Goal: Task Accomplishment & Management: Use online tool/utility

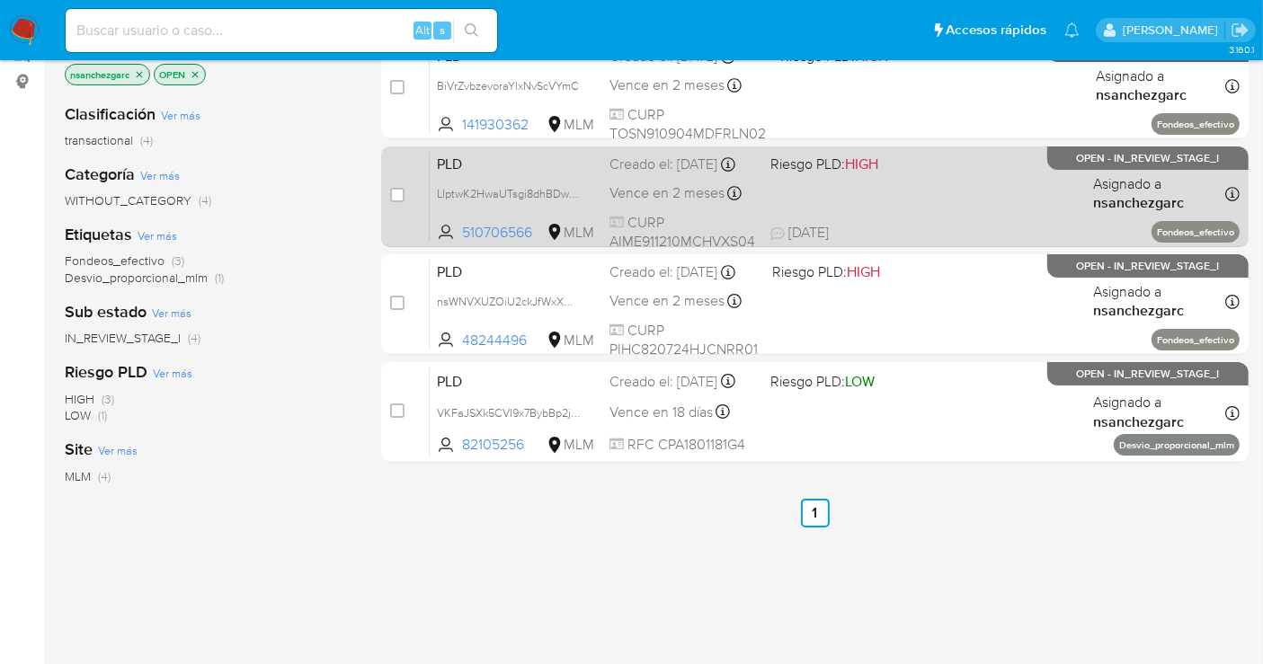
scroll to position [129, 0]
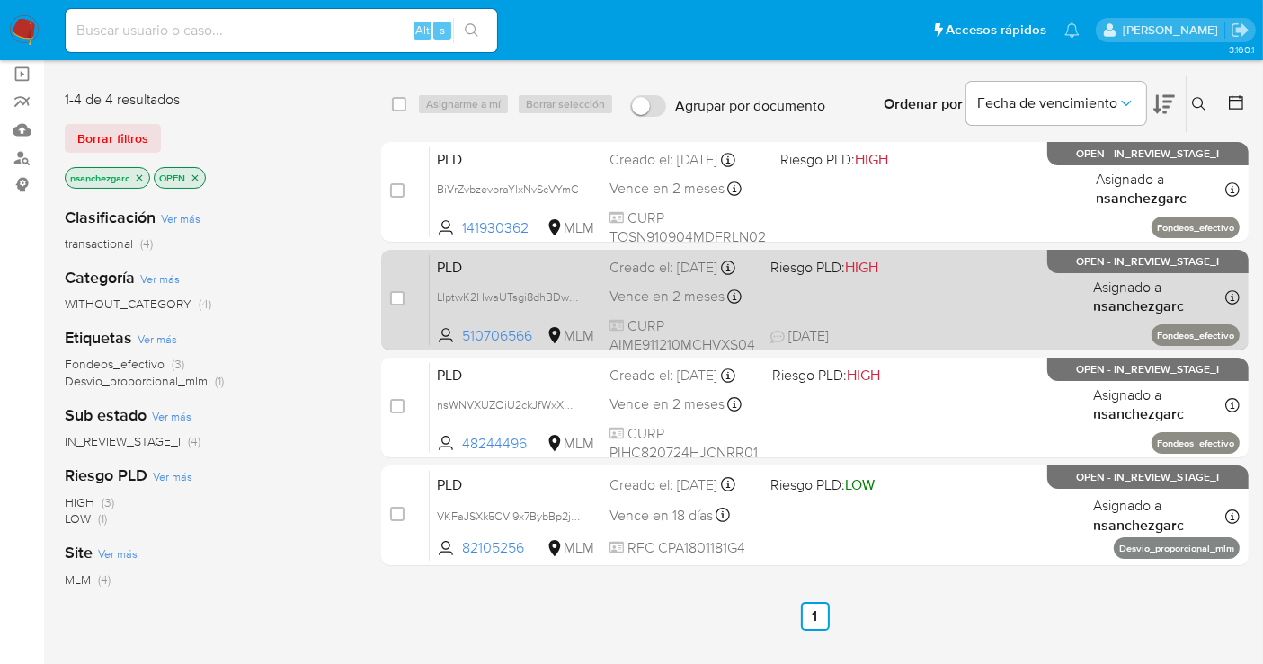
click at [643, 278] on div "Creado el: 12/09/2025 Creado el: 12/09/2025 02:16:17" at bounding box center [682, 268] width 146 height 20
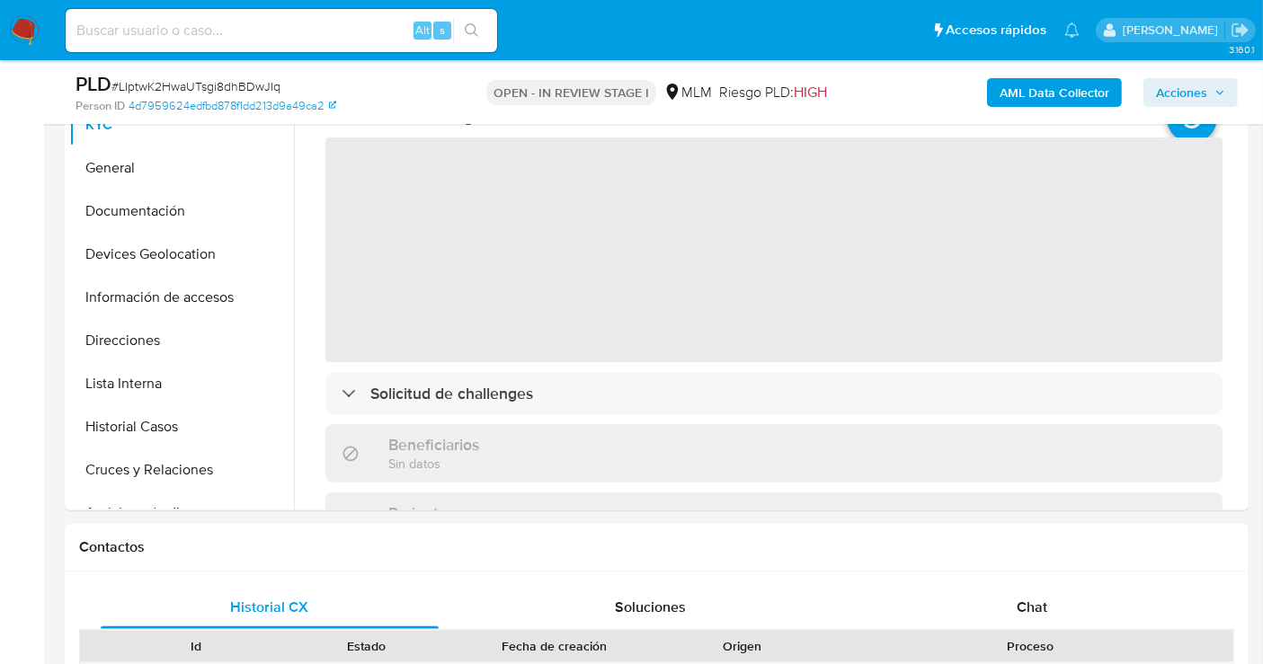
scroll to position [499, 0]
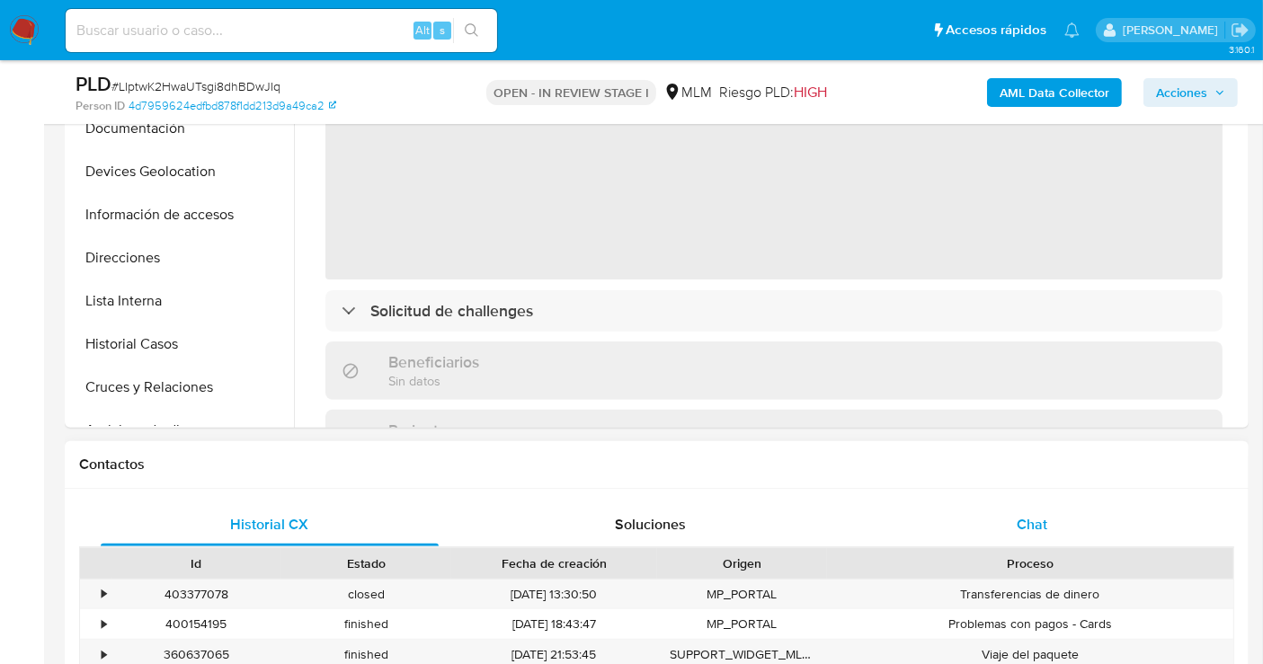
click at [1037, 517] on span "Chat" at bounding box center [1031, 524] width 31 height 21
select select "10"
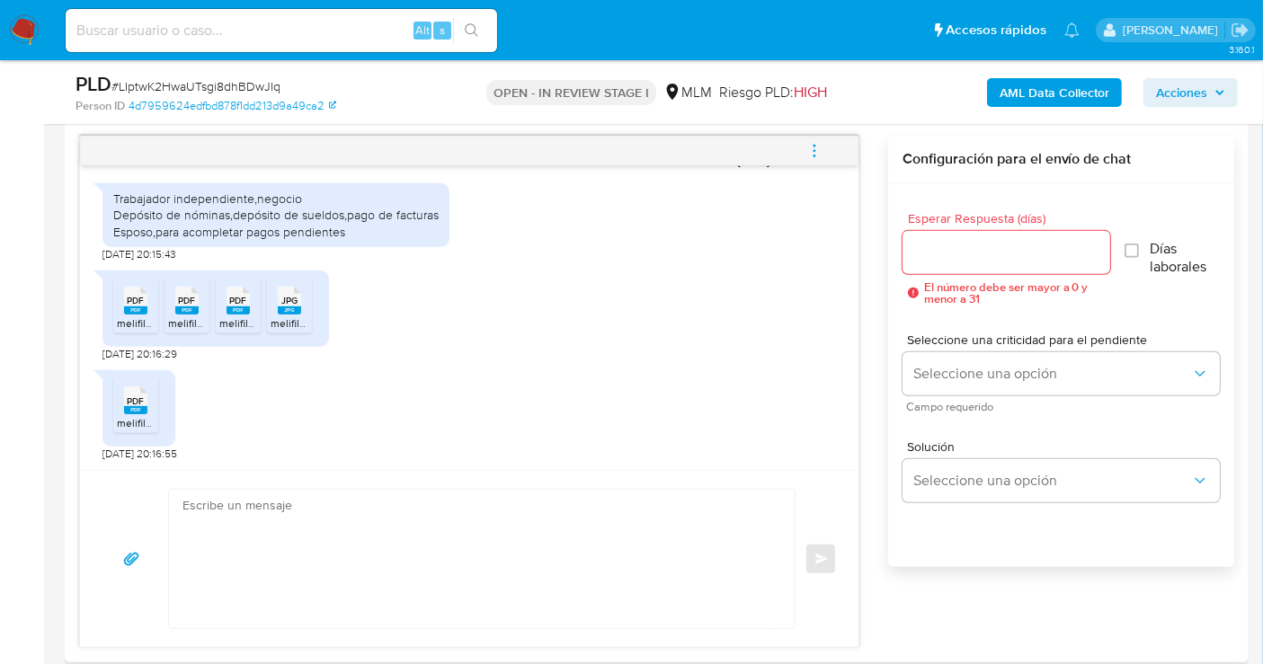
scroll to position [899, 0]
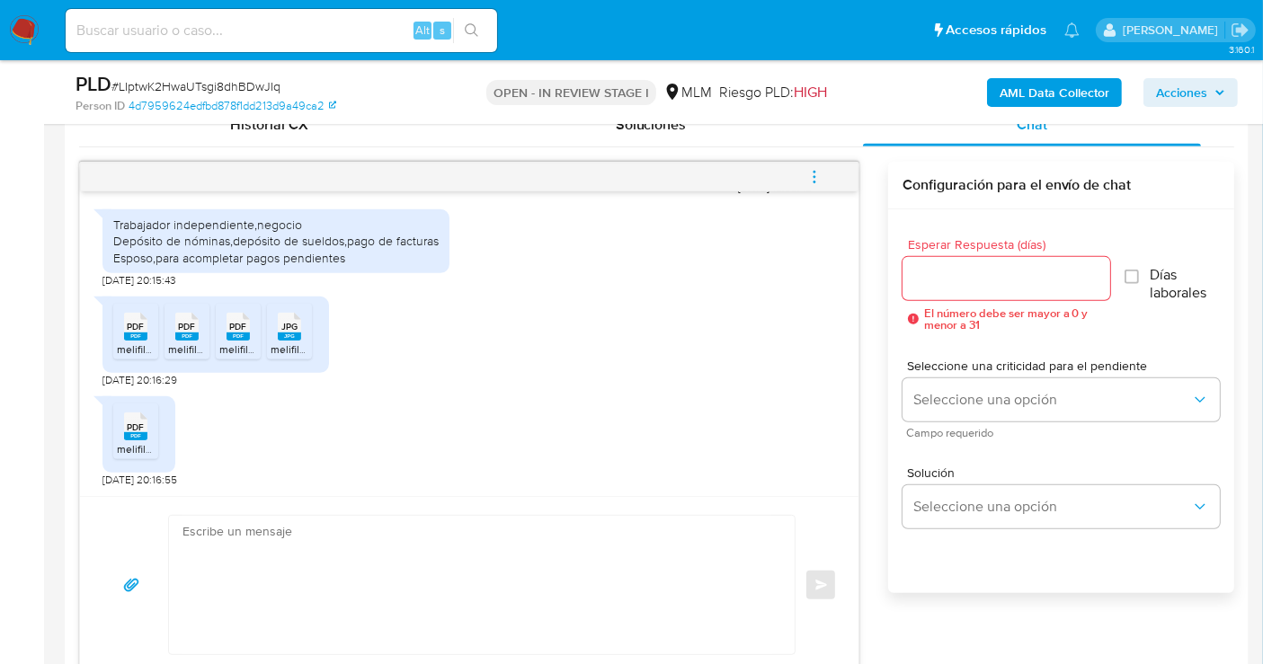
click at [137, 321] on span "PDF" at bounding box center [136, 327] width 17 height 12
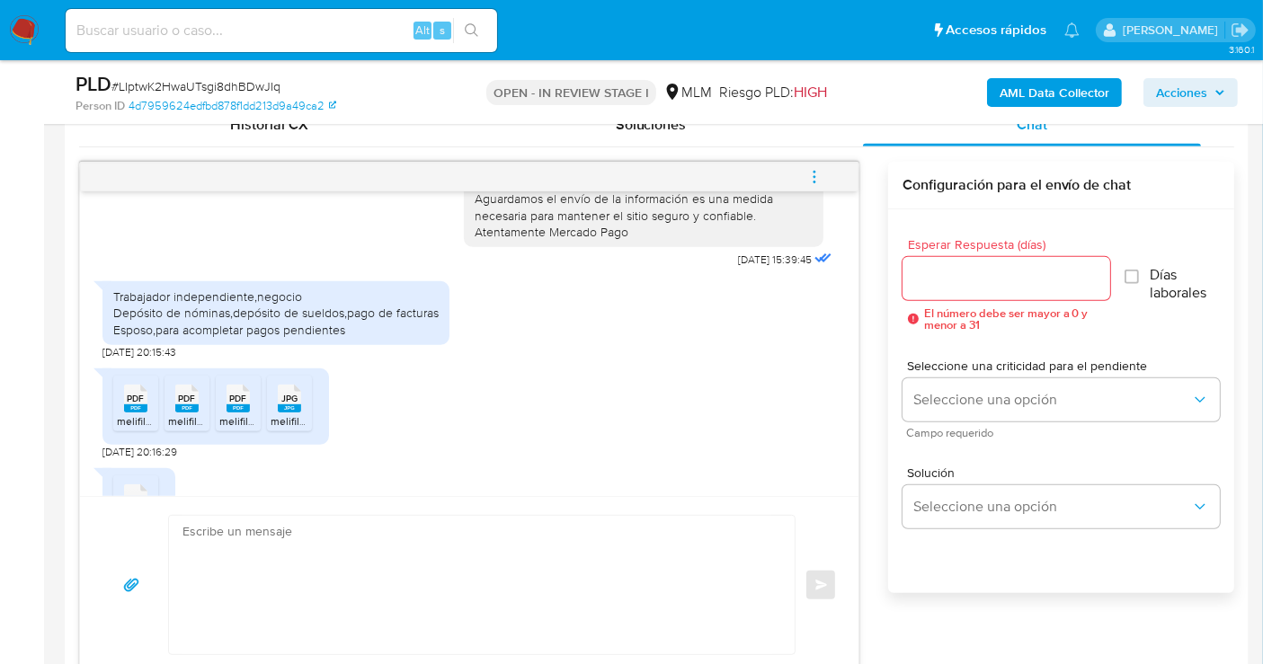
scroll to position [200, 0]
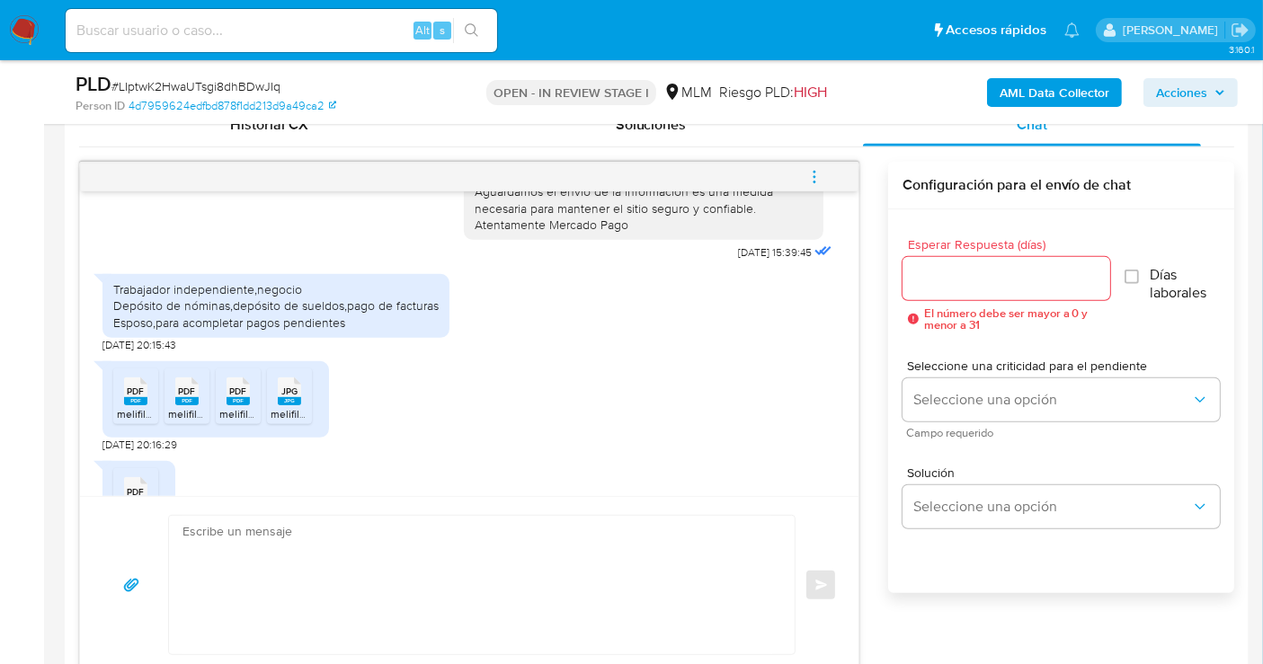
click at [192, 394] on span "PDF" at bounding box center [187, 392] width 17 height 12
click at [235, 394] on span "PDF" at bounding box center [238, 392] width 17 height 12
click at [285, 390] on span "JPG" at bounding box center [289, 392] width 16 height 12
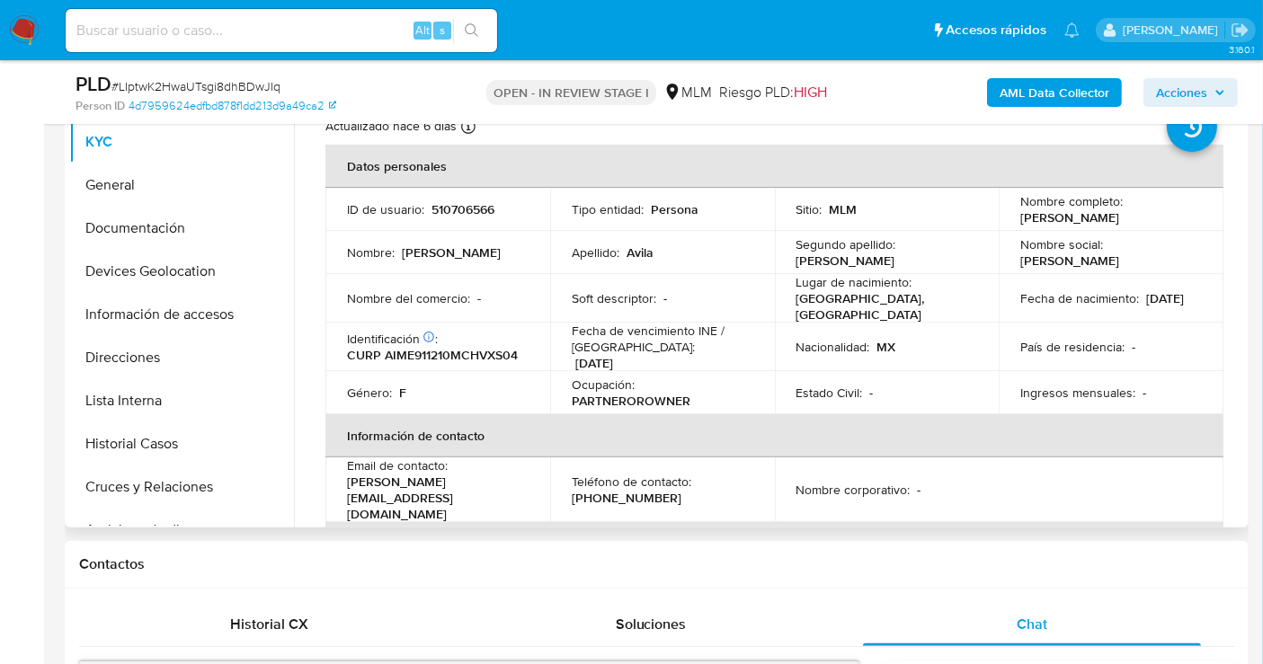
scroll to position [0, 0]
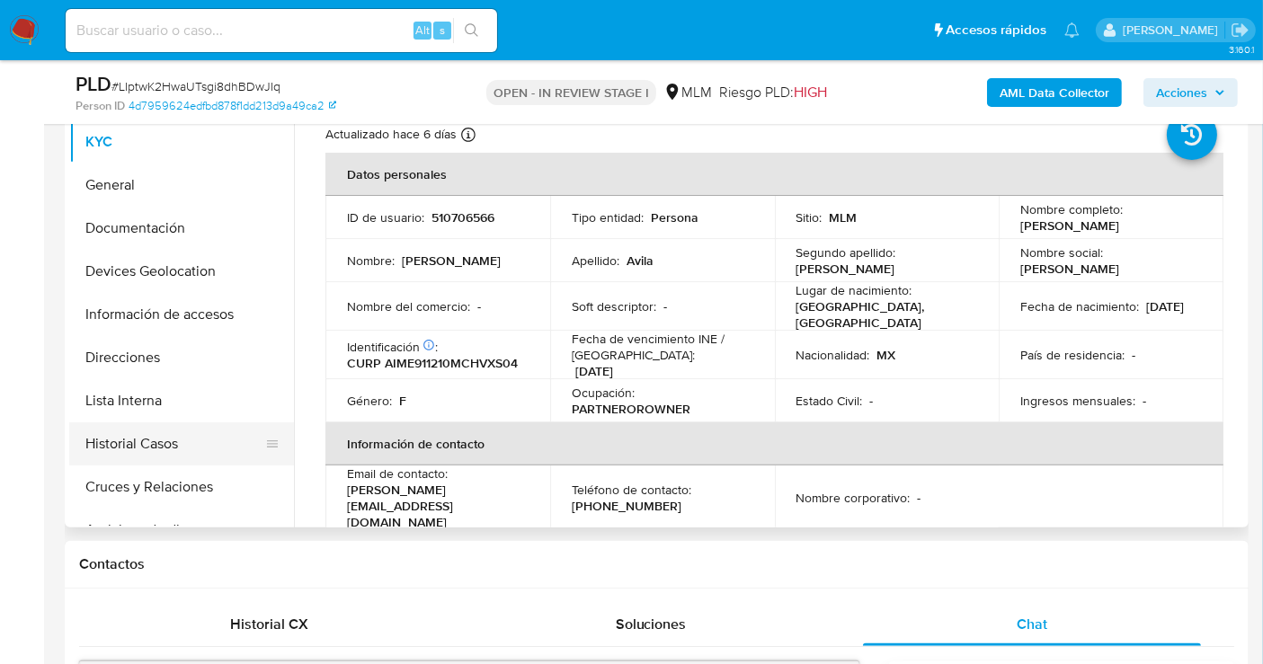
click at [149, 427] on button "Historial Casos" at bounding box center [174, 443] width 210 height 43
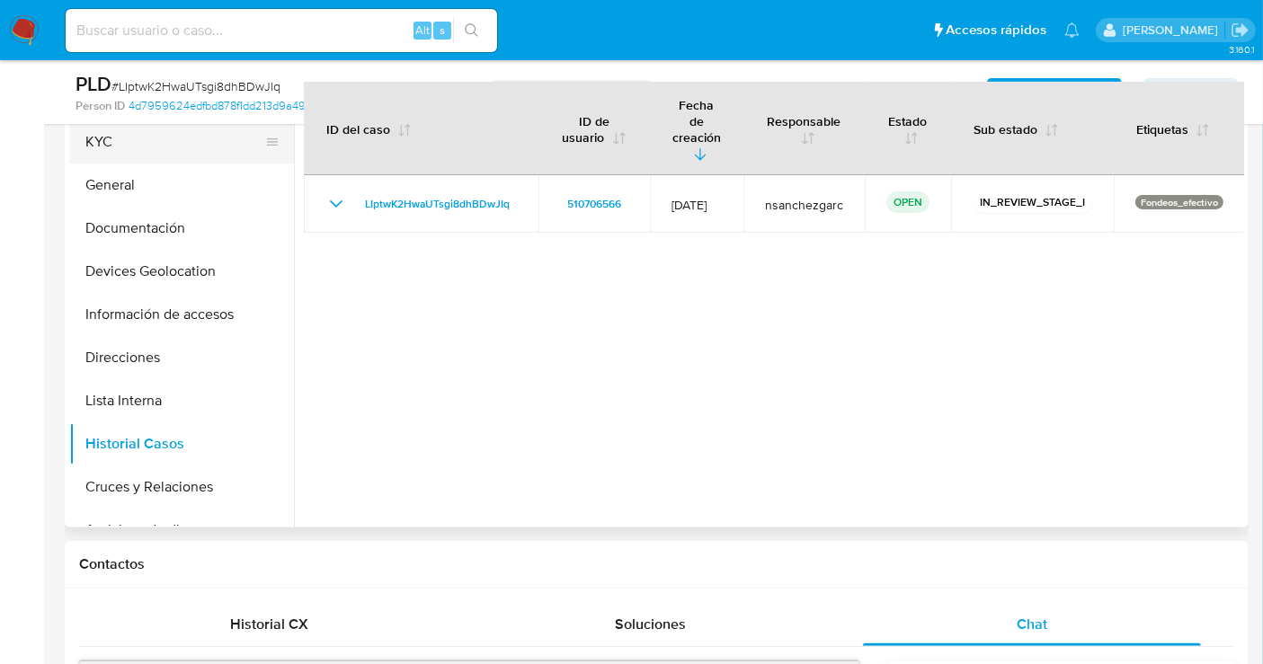
click at [111, 144] on button "KYC" at bounding box center [174, 141] width 210 height 43
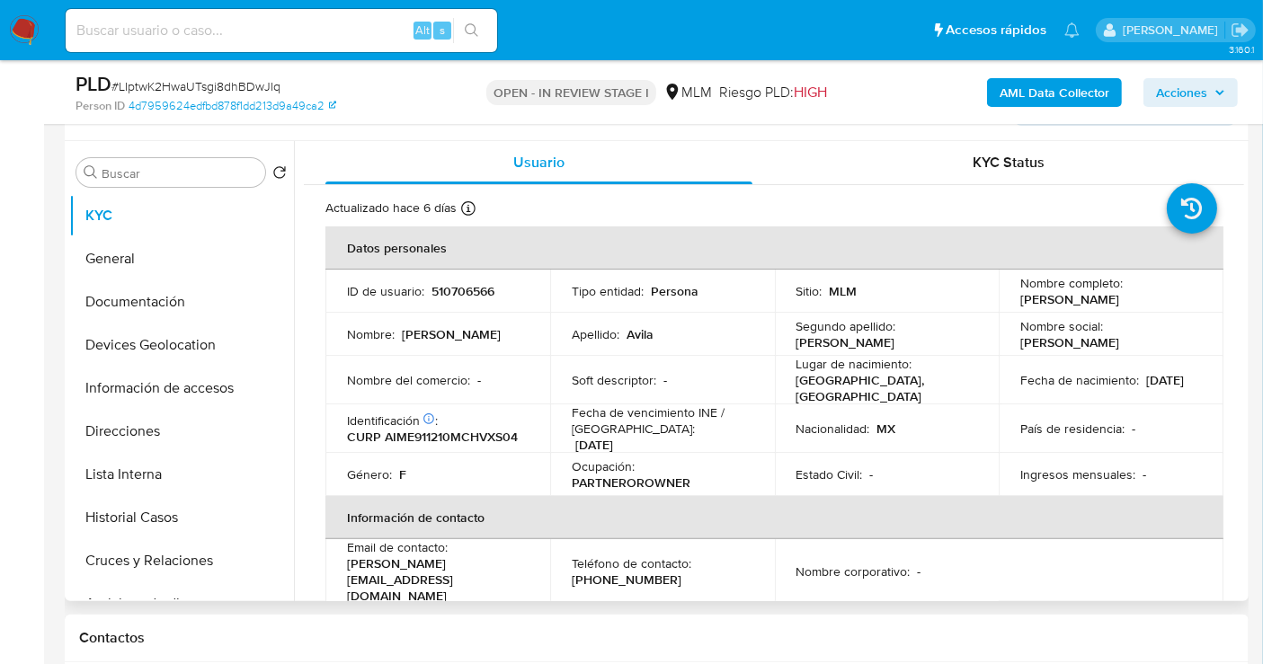
scroll to position [299, 0]
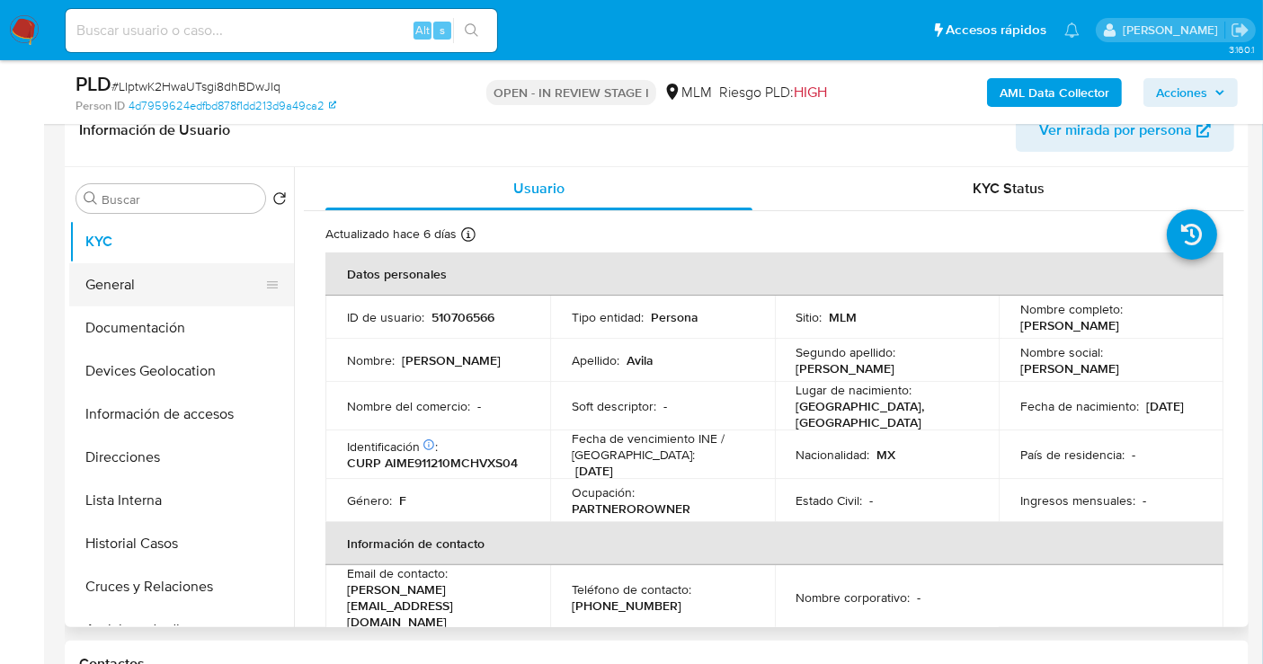
click at [130, 283] on button "General" at bounding box center [174, 284] width 210 height 43
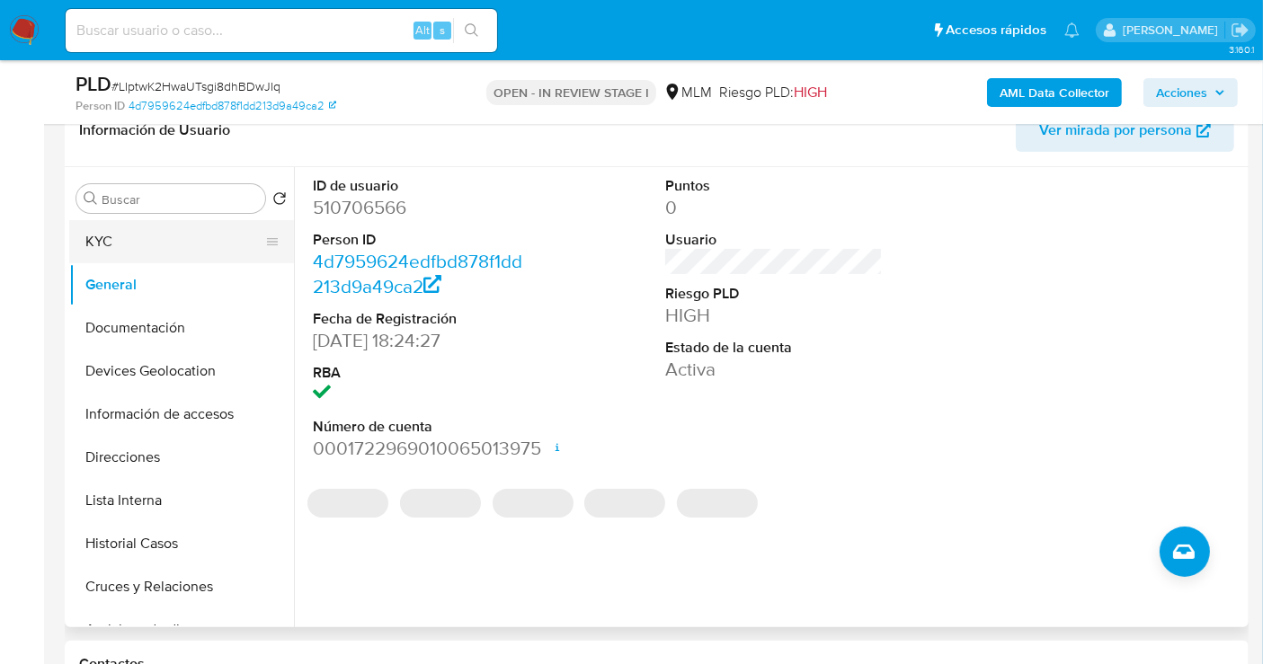
click at [126, 248] on button "KYC" at bounding box center [174, 241] width 210 height 43
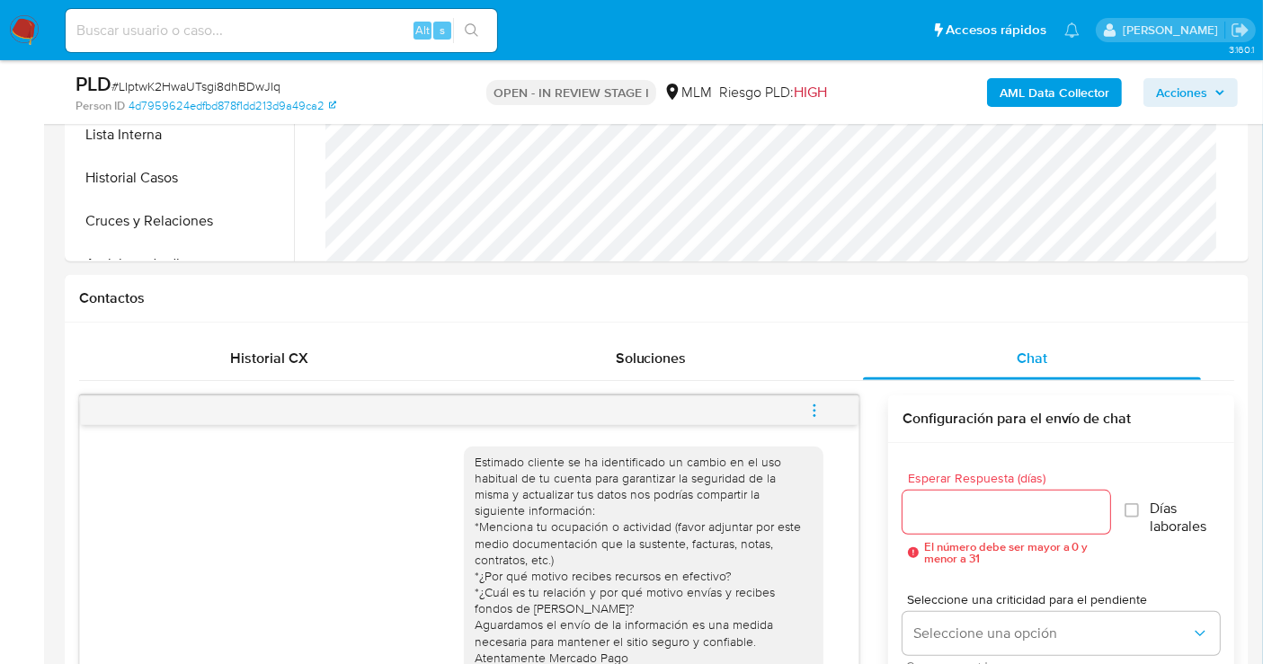
scroll to position [798, 0]
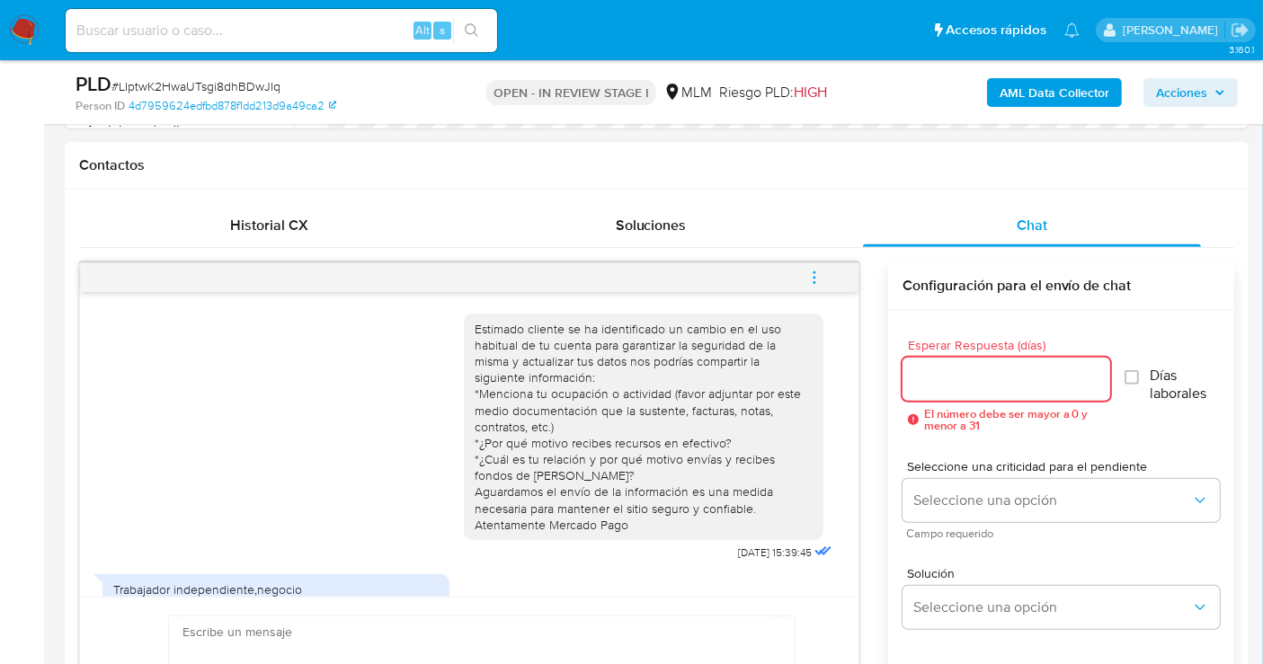
click at [959, 388] on input "Esperar Respuesta (días)" at bounding box center [1006, 379] width 208 height 23
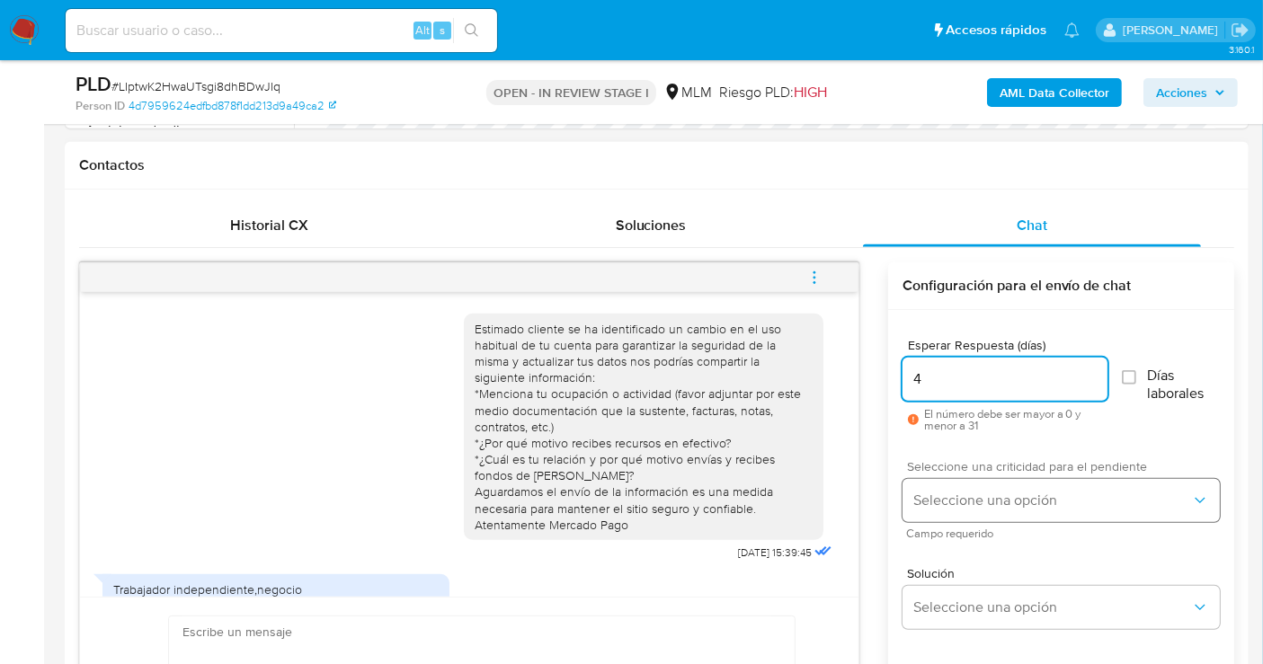
type input "4"
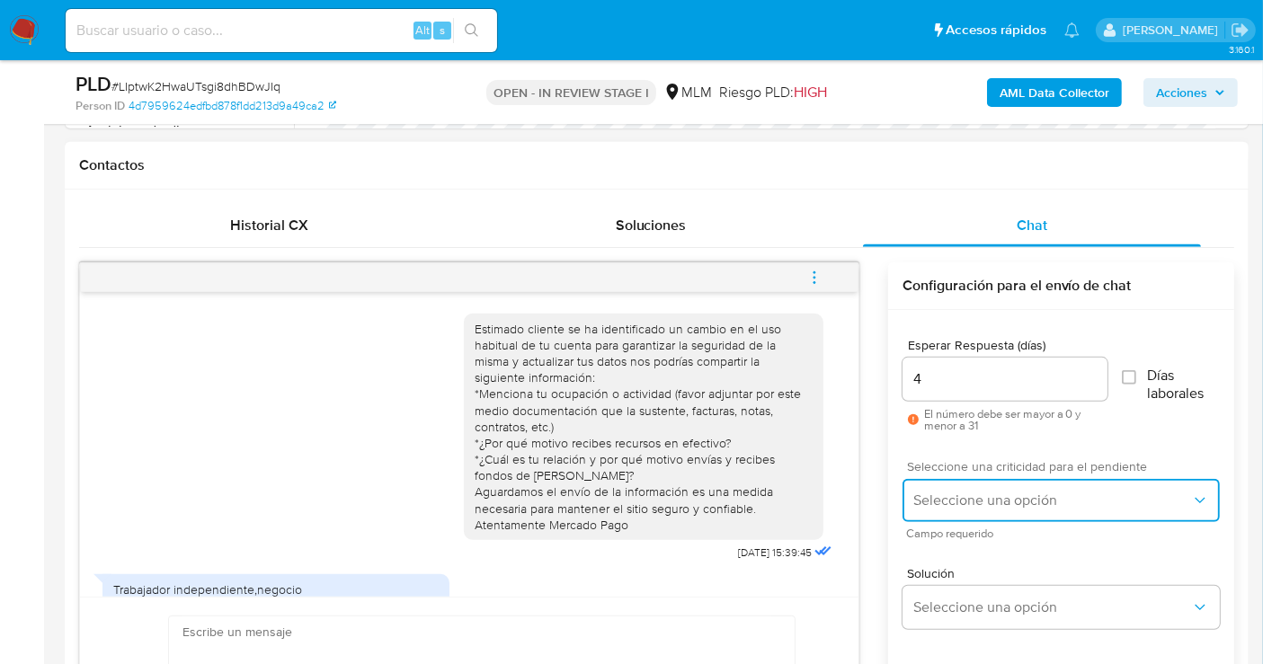
click at [950, 499] on span "Seleccione una opción" at bounding box center [1052, 501] width 278 height 18
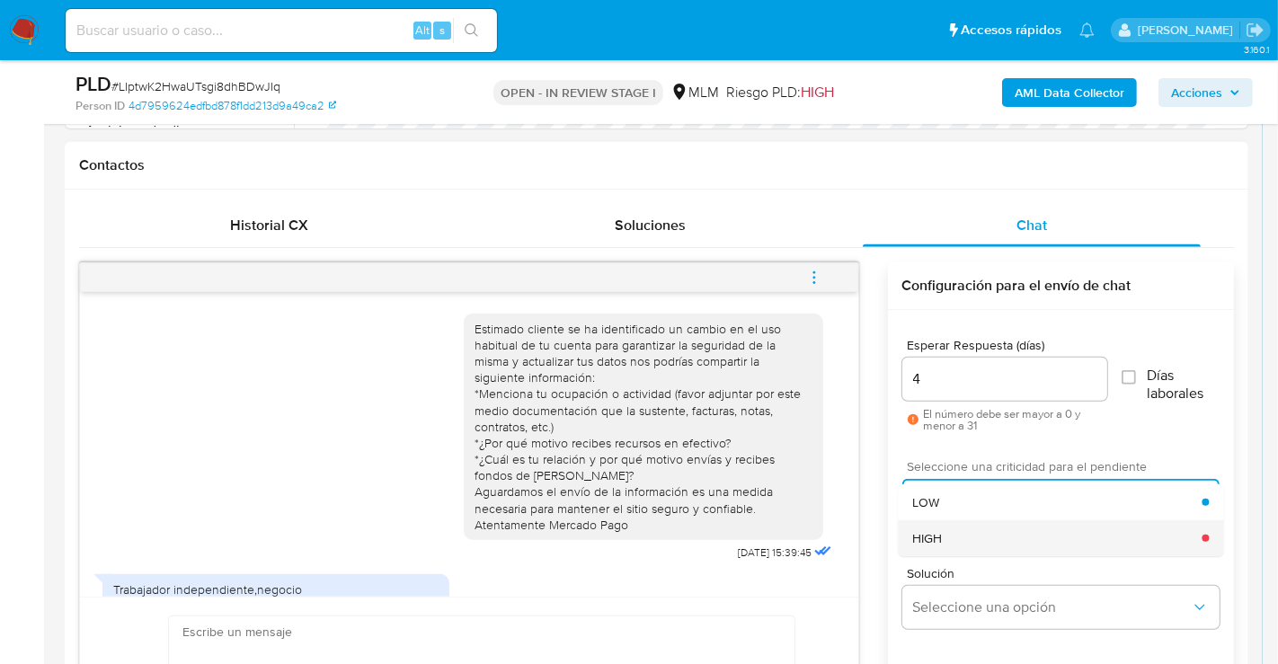
click at [935, 540] on span "HIGH" at bounding box center [927, 538] width 30 height 16
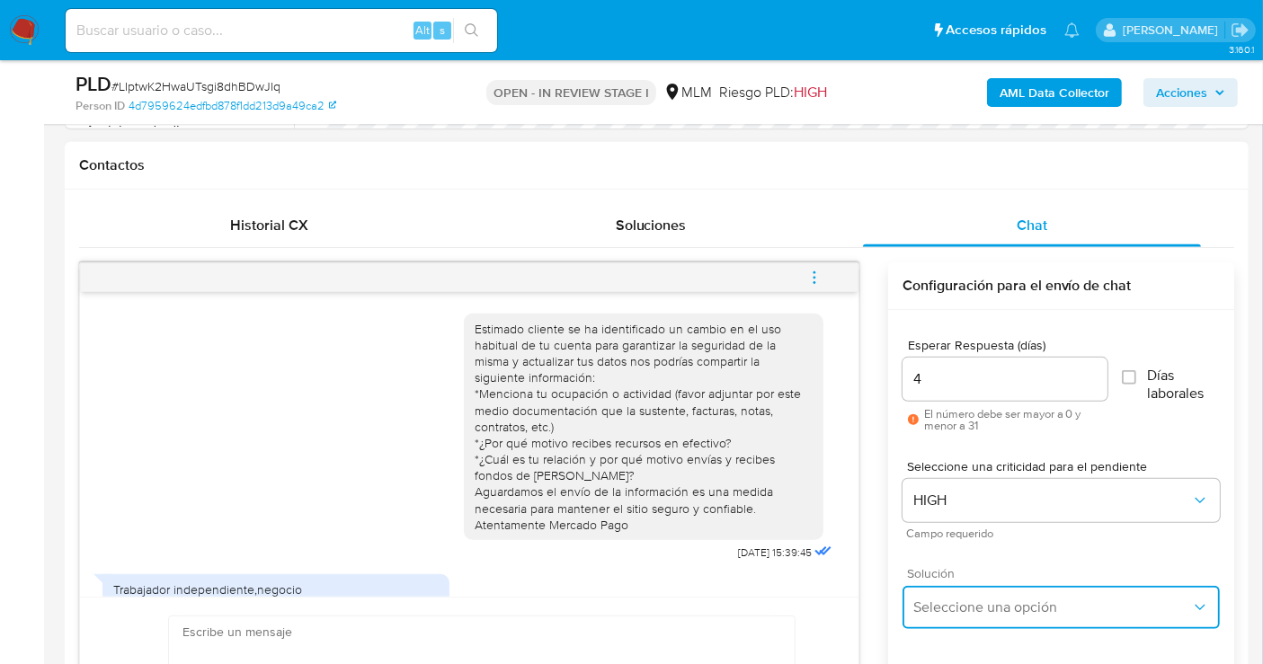
click at [957, 612] on span "Seleccione una opción" at bounding box center [1052, 608] width 278 height 18
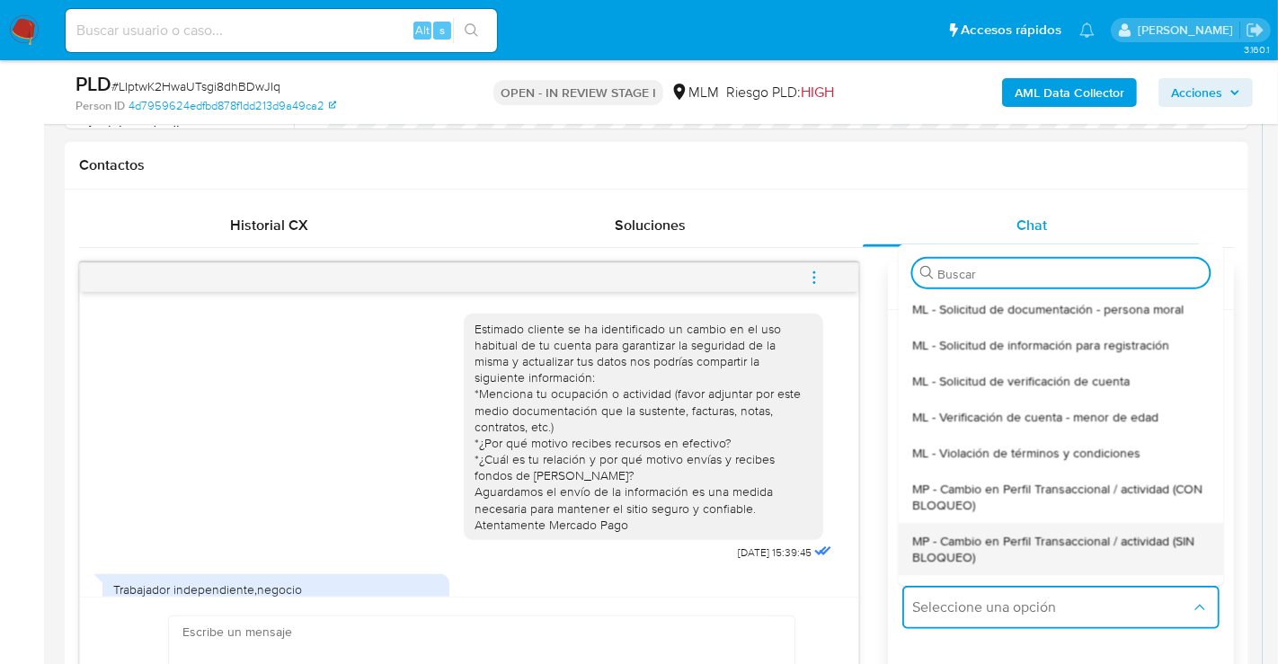
click at [942, 550] on span "MP - Cambio en Perfil Transaccional / actividad (SIN BLOQUEO)" at bounding box center [1060, 548] width 297 height 32
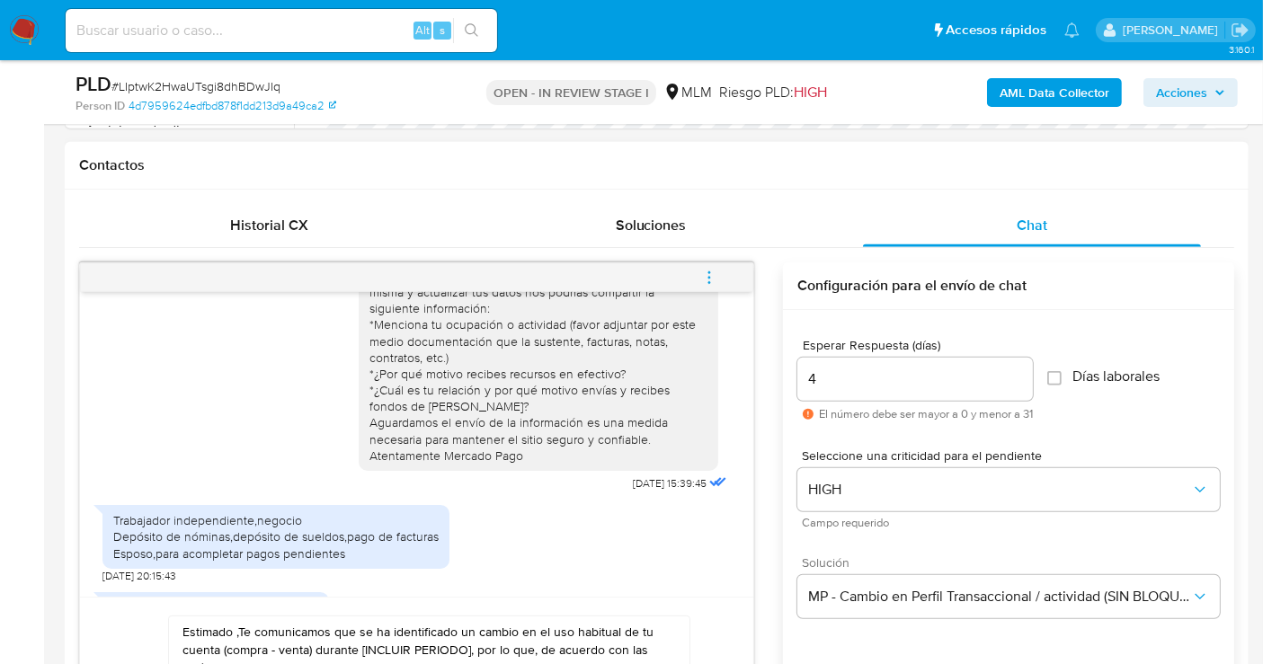
scroll to position [100, 0]
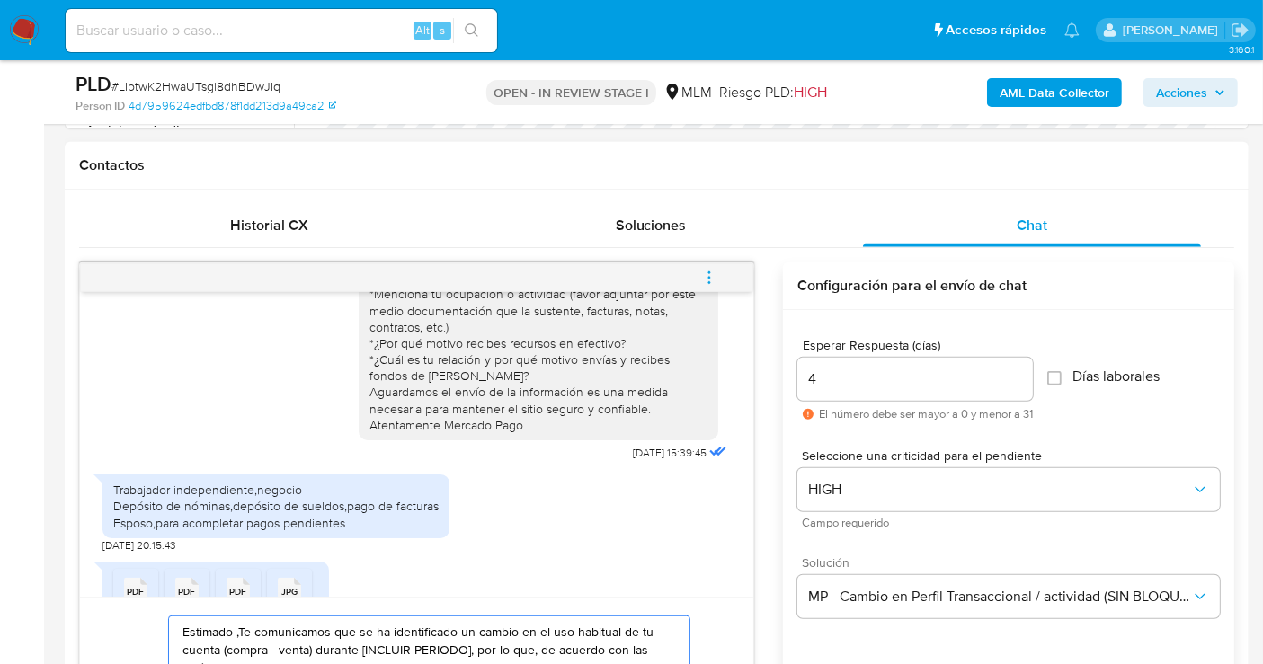
paste textarea "Cliente, agradecemos tu pronta respuesta. Lamentamos cualquier malestar ocasion…"
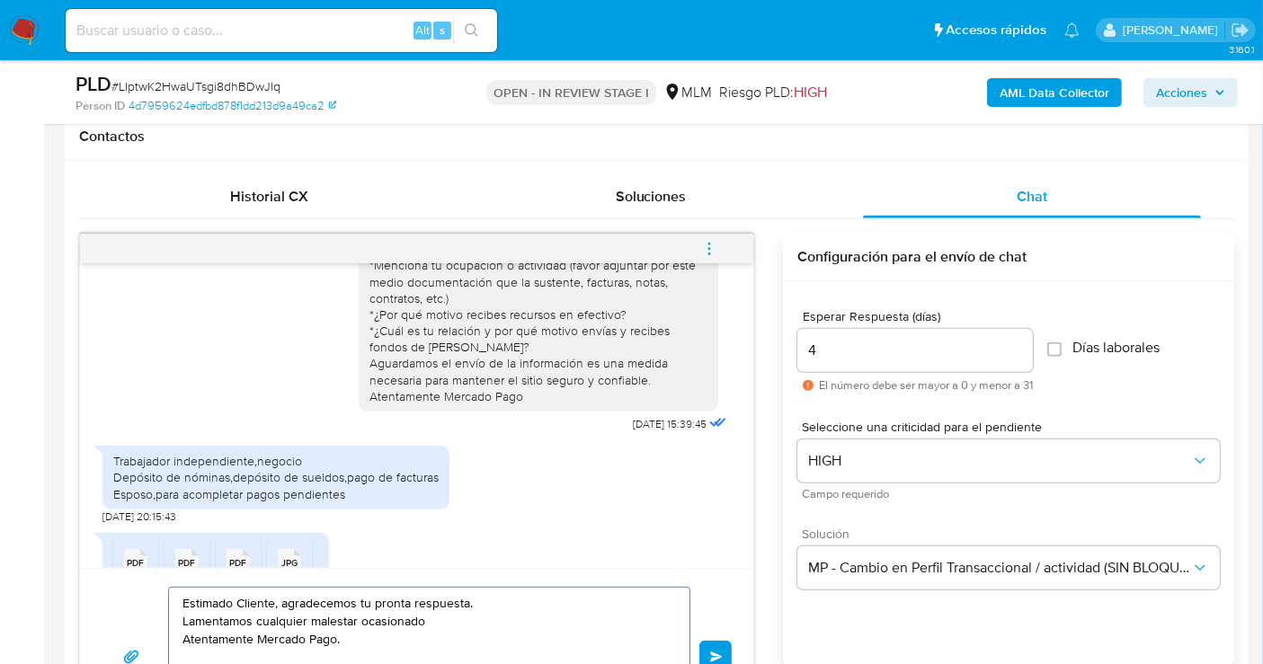
drag, startPoint x: 432, startPoint y: 620, endPoint x: 174, endPoint y: 620, distance: 257.9
click at [174, 620] on div "Estimado Cliente, agradecemos tu pronta respuesta. Lamentamos cualquier malesta…" at bounding box center [424, 657] width 511 height 138
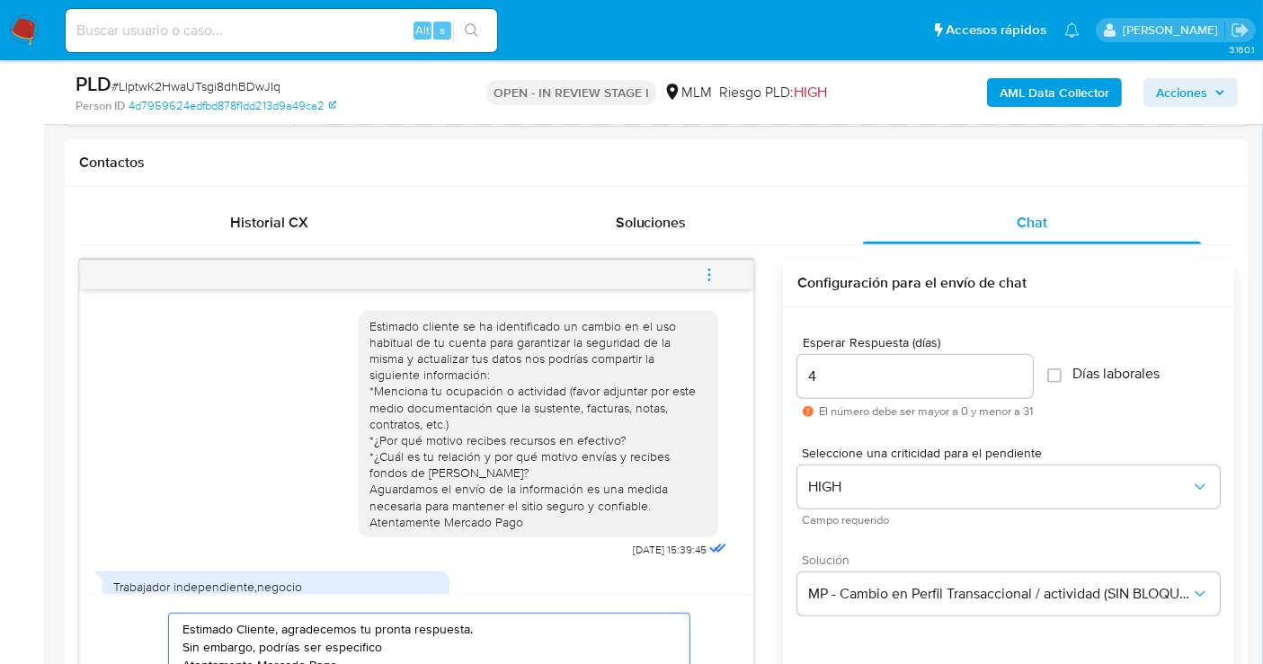
scroll to position [1026, 0]
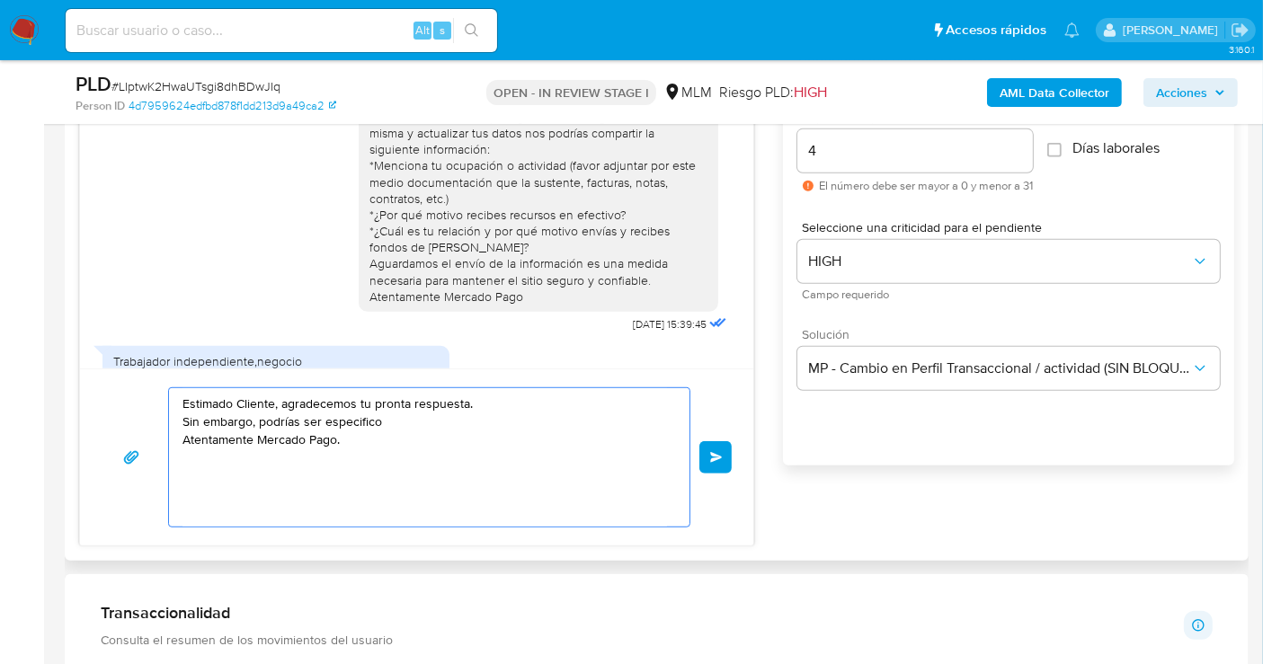
drag, startPoint x: 308, startPoint y: 421, endPoint x: 375, endPoint y: 421, distance: 66.5
click at [375, 421] on textarea "Estimado Cliente, agradecemos tu pronta respuesta. Sin embargo, podrías ser esp…" at bounding box center [424, 457] width 484 height 138
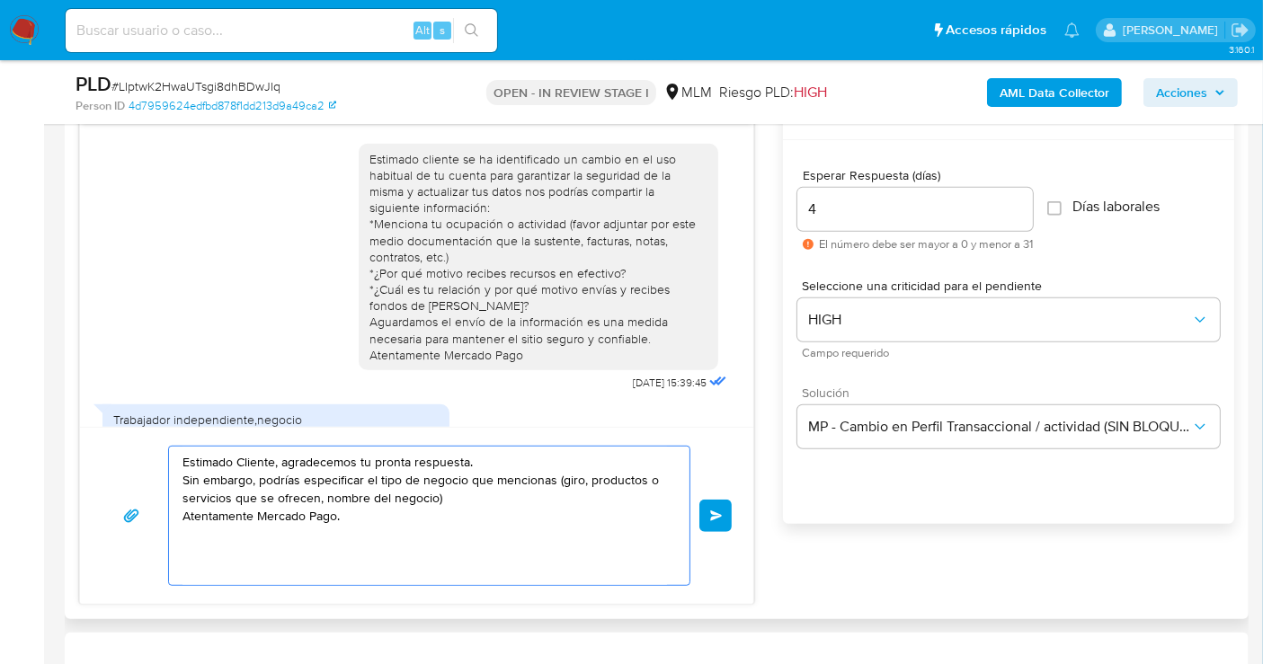
scroll to position [927, 0]
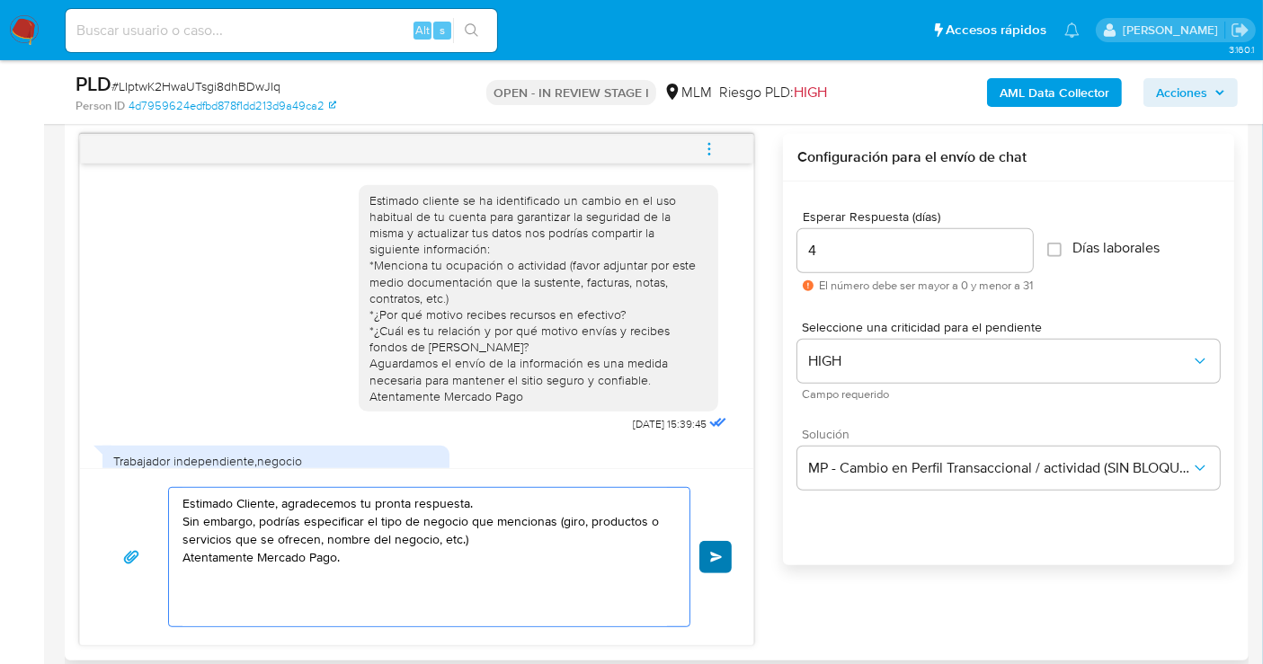
type textarea "Estimado Cliente, agradecemos tu pronta respuesta. Sin embargo, podrías especif…"
click at [719, 559] on span "Enviar" at bounding box center [716, 557] width 13 height 11
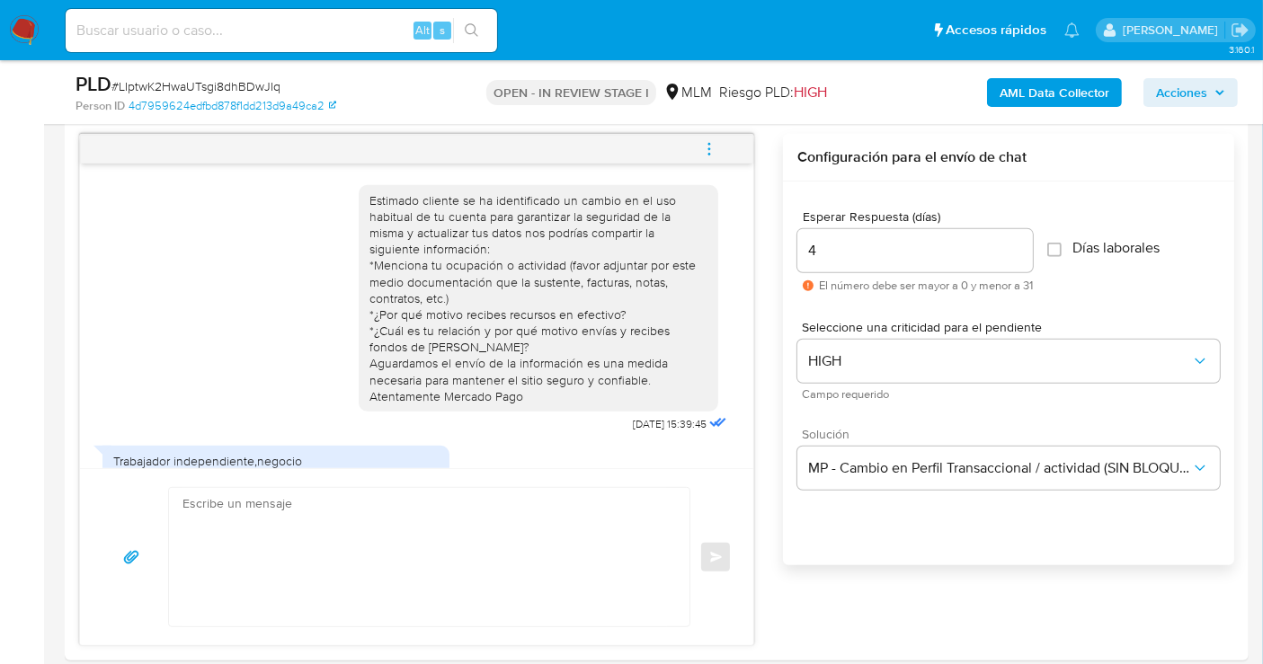
scroll to position [399, 0]
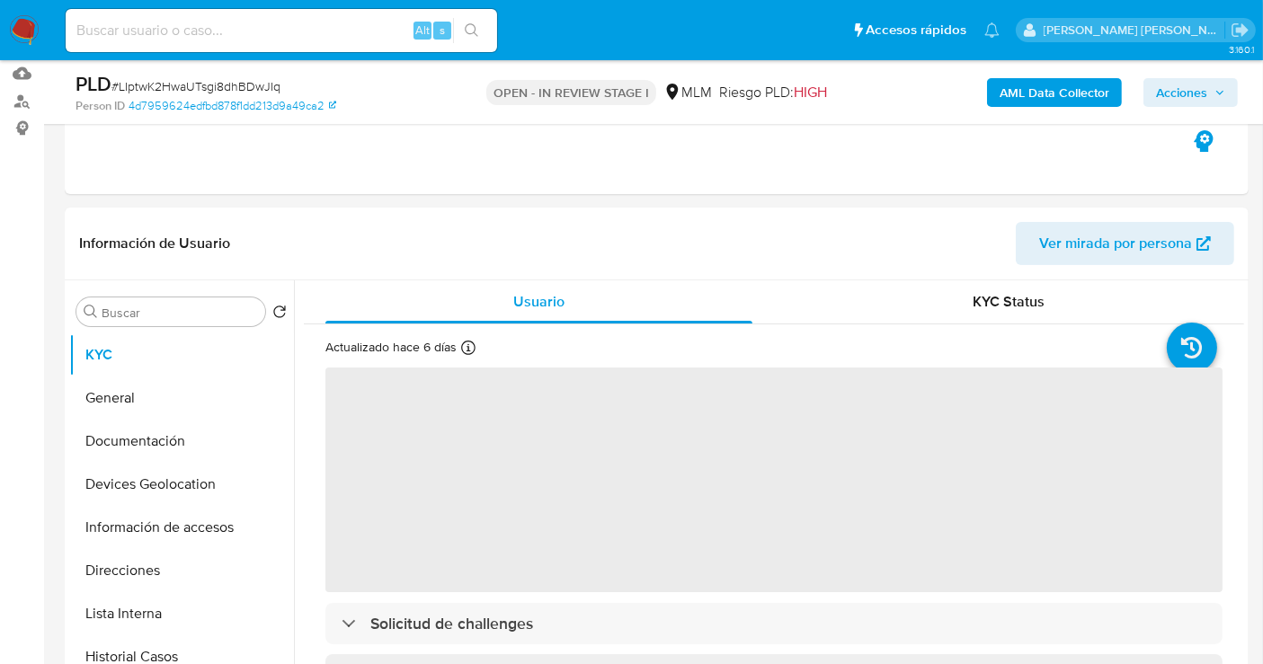
scroll to position [299, 0]
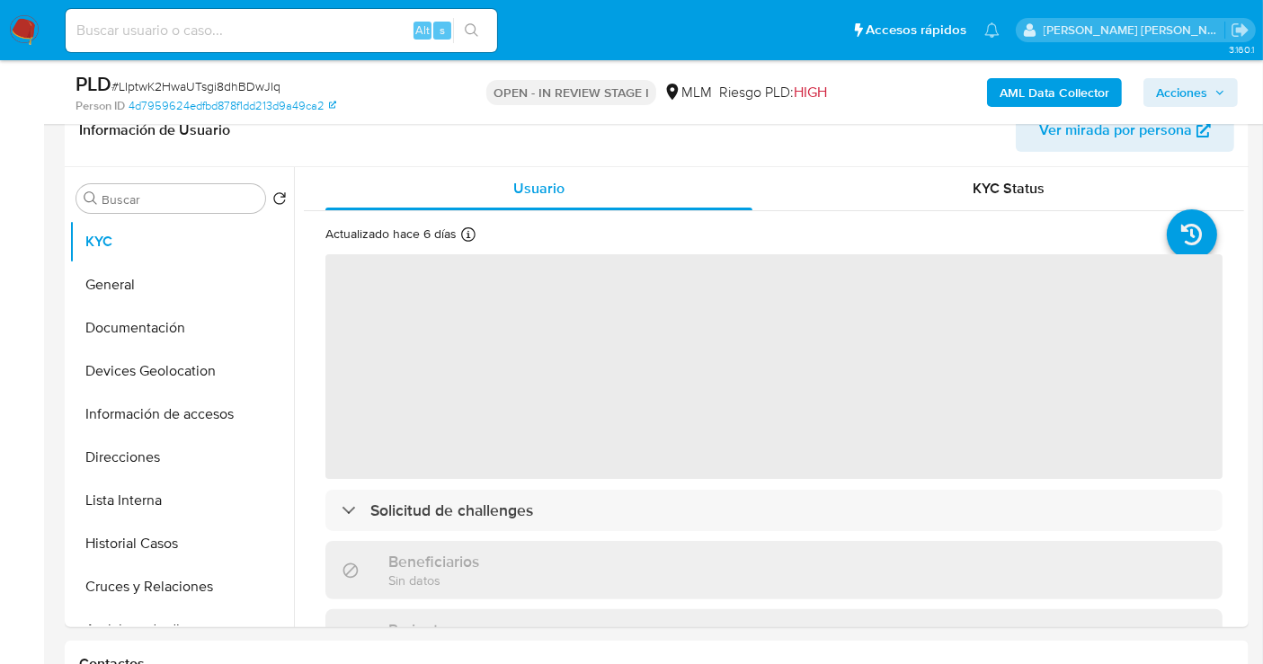
select select "10"
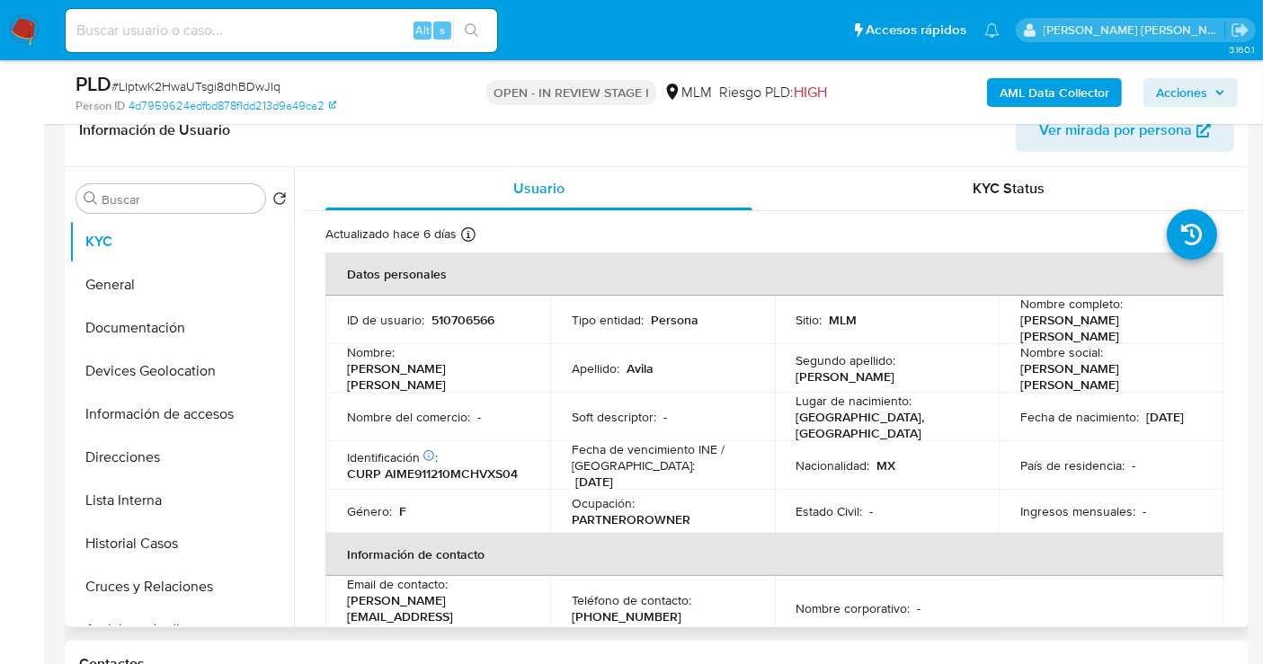
click at [476, 312] on p "510706566" at bounding box center [462, 320] width 63 height 16
copy p "510706566"
click at [133, 288] on button "General" at bounding box center [174, 284] width 210 height 43
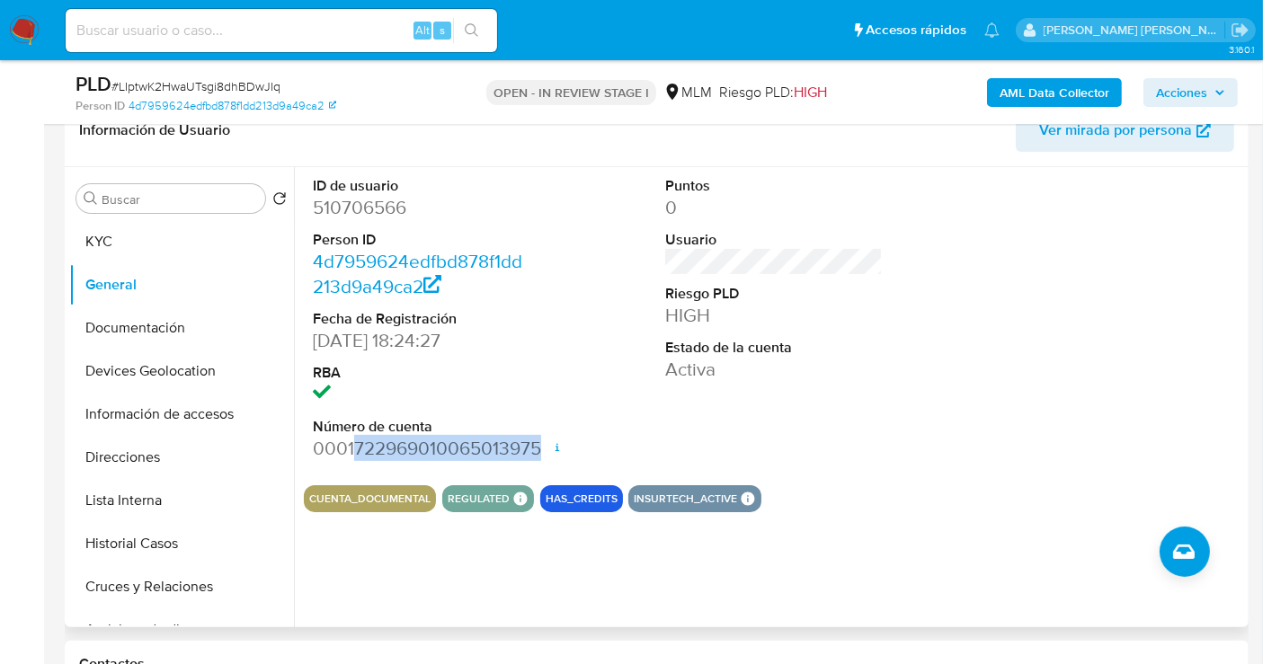
drag, startPoint x: 356, startPoint y: 448, endPoint x: 539, endPoint y: 451, distance: 183.3
click at [530, 451] on dd "0001722969010065013975 Fecha de apertura 20/03/2024 12:54 Estado ACTIVE" at bounding box center [421, 448] width 217 height 25
copy dd "722969010065013975"
click at [101, 229] on button "KYC" at bounding box center [174, 241] width 210 height 43
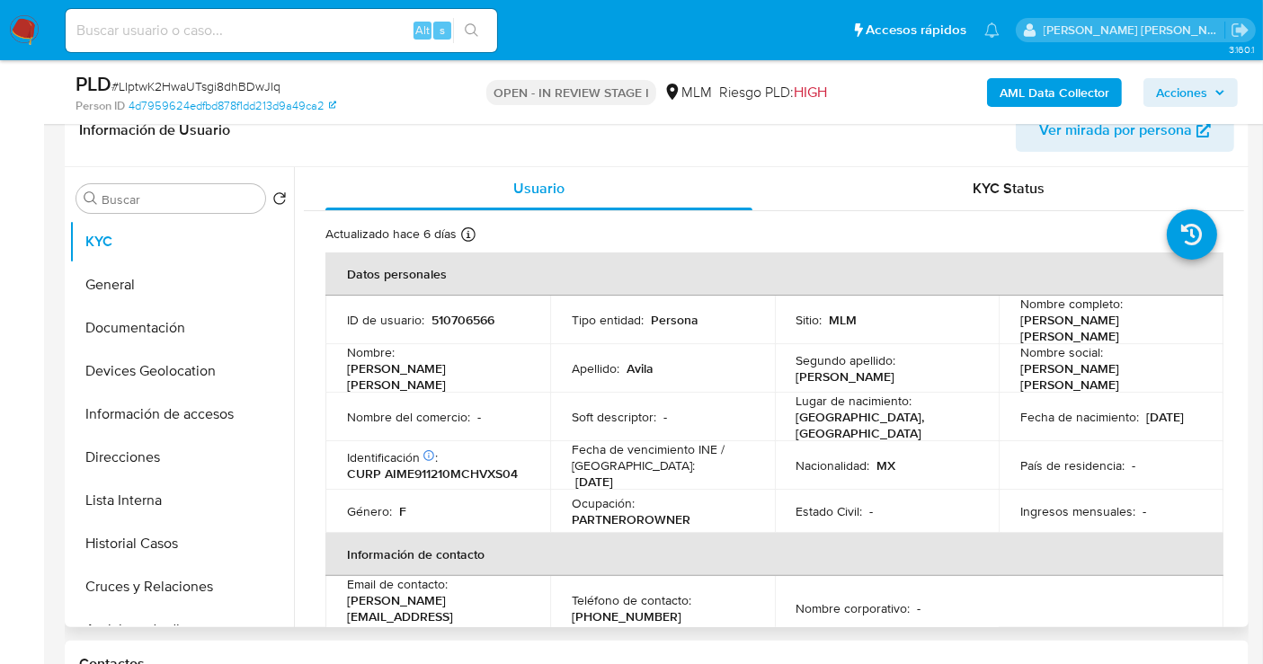
scroll to position [100, 0]
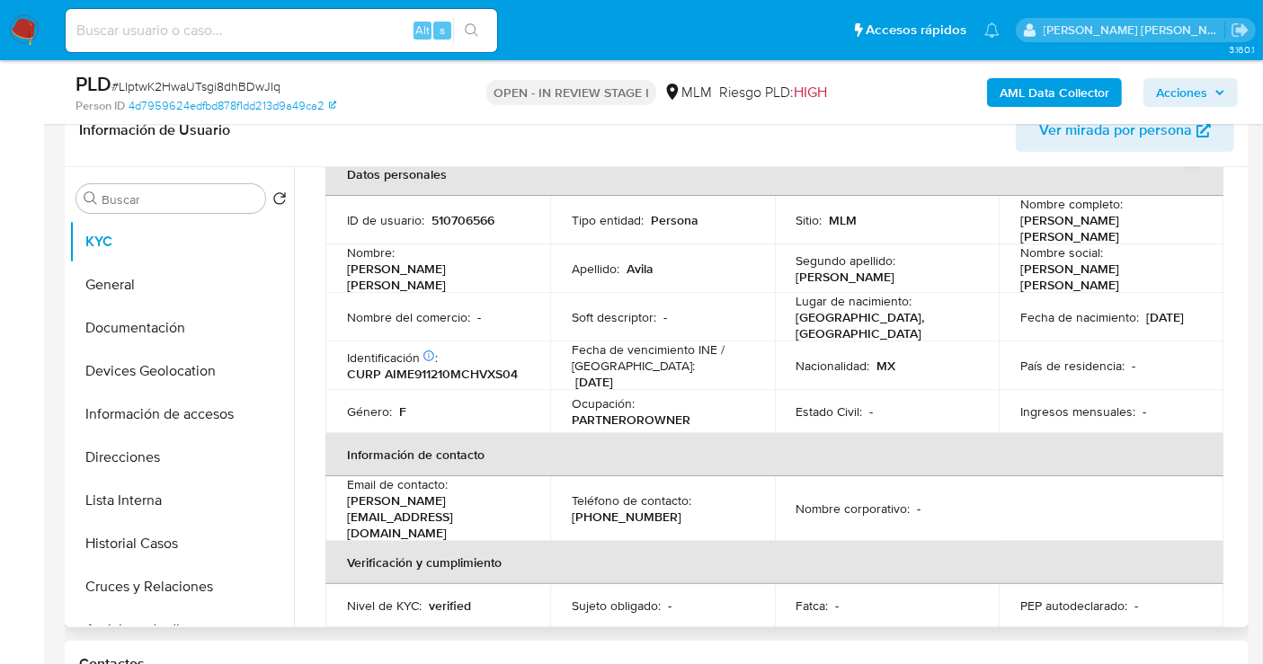
click at [418, 366] on p "CURP AIME911210MCHVXS04" at bounding box center [432, 374] width 171 height 16
copy p "AIME911210MCHVXS04"
click at [131, 281] on button "General" at bounding box center [174, 284] width 210 height 43
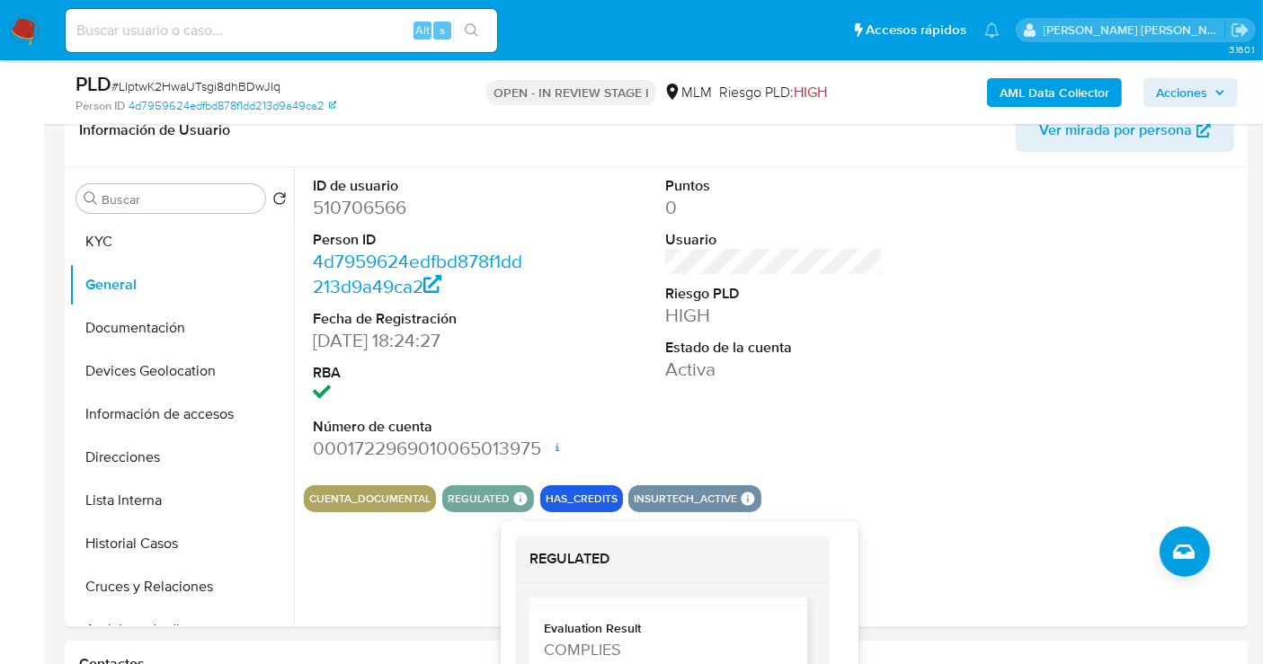
scroll to position [87, 0]
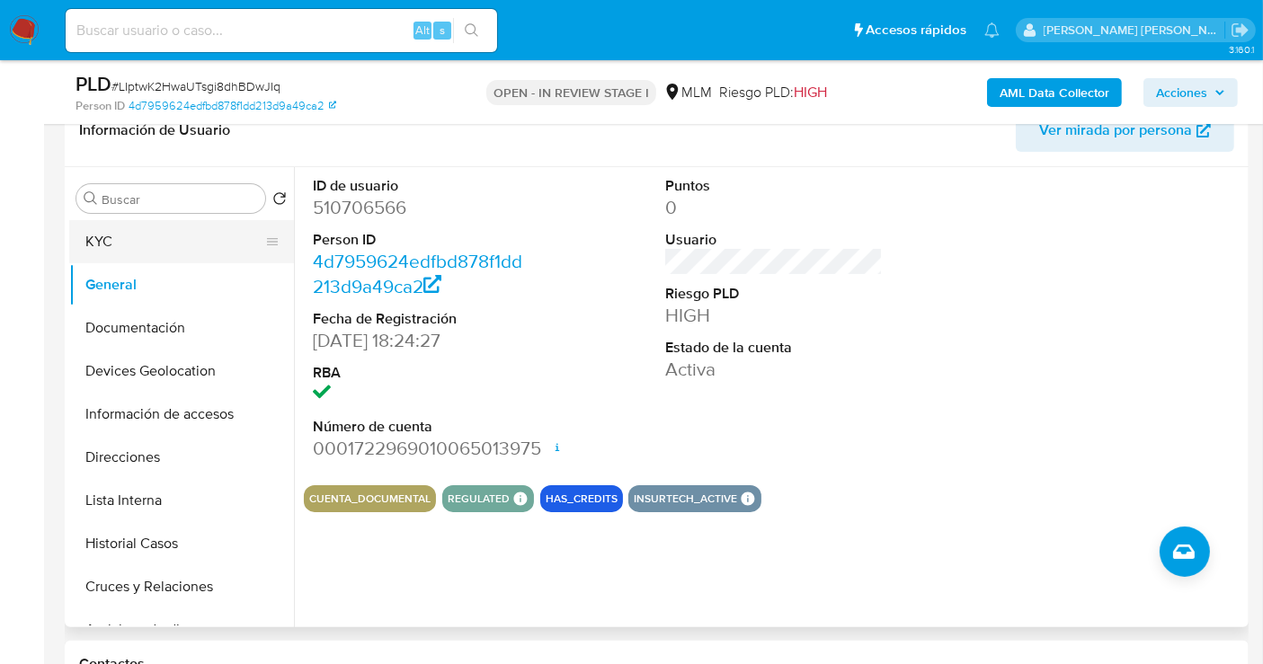
click at [108, 229] on button "KYC" at bounding box center [174, 241] width 210 height 43
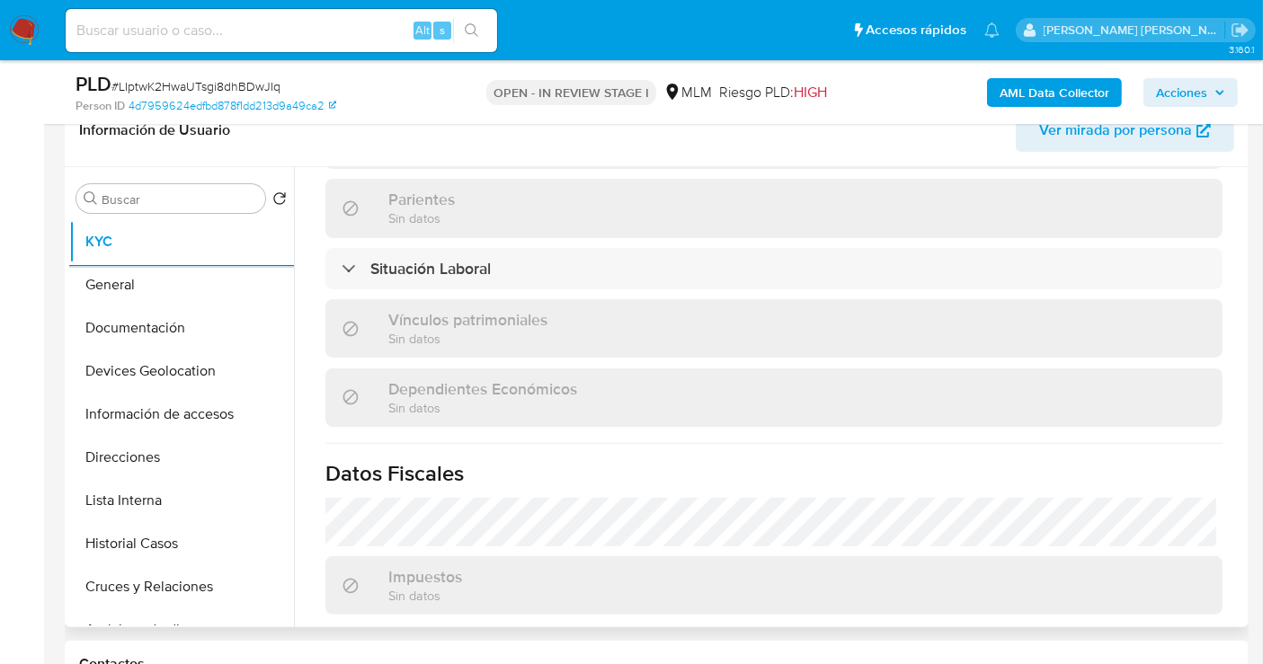
scroll to position [1116, 0]
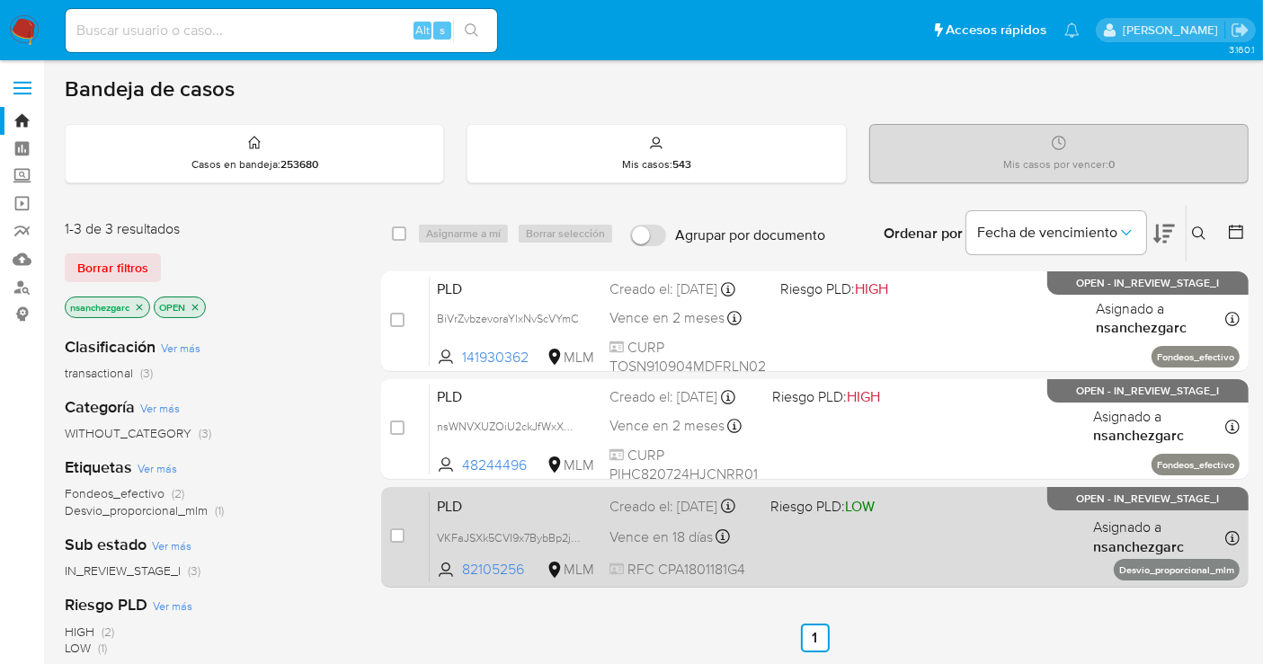
click at [655, 501] on div "Creado el: [DATE] Creado el: [DATE] 02:02:43" at bounding box center [682, 507] width 146 height 20
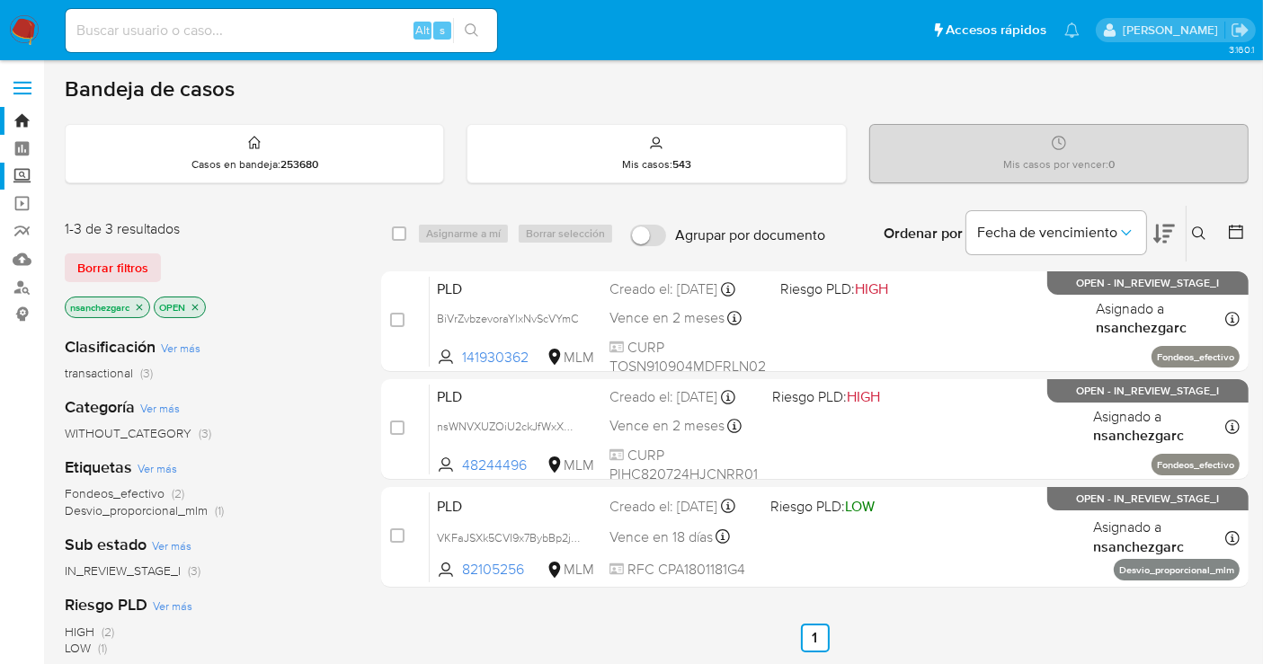
click at [15, 173] on label "Screening" at bounding box center [107, 177] width 214 height 28
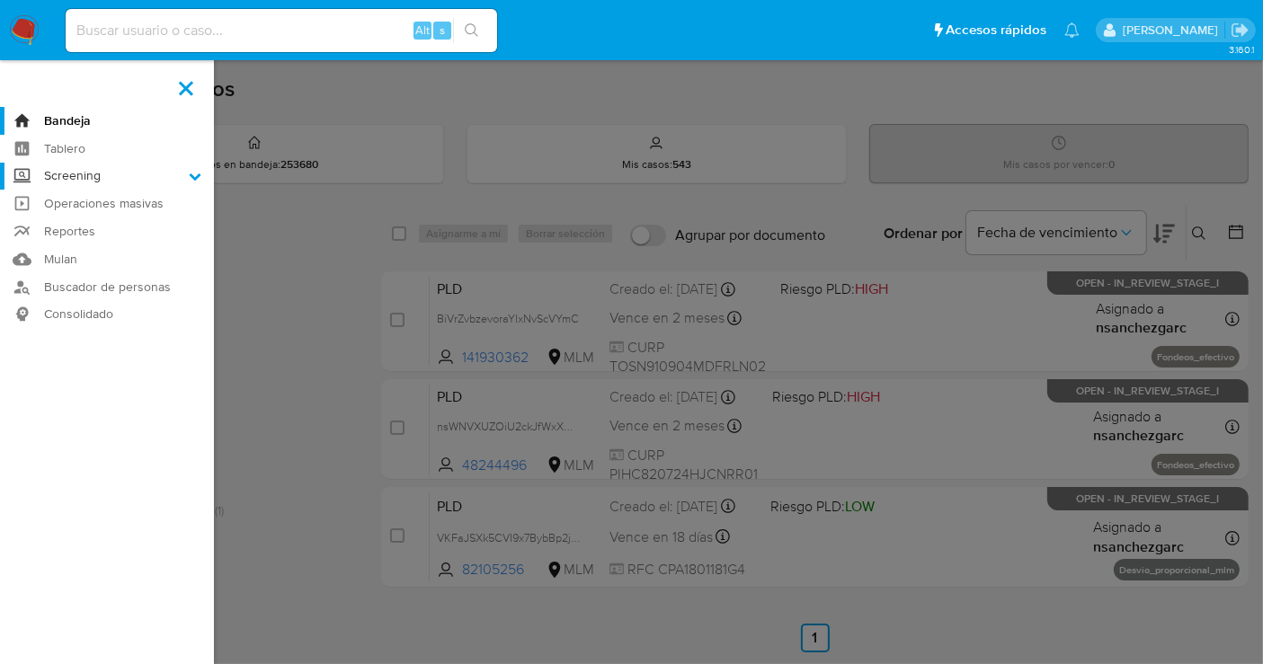
click at [0, 0] on input "Screening" at bounding box center [0, 0] width 0 height 0
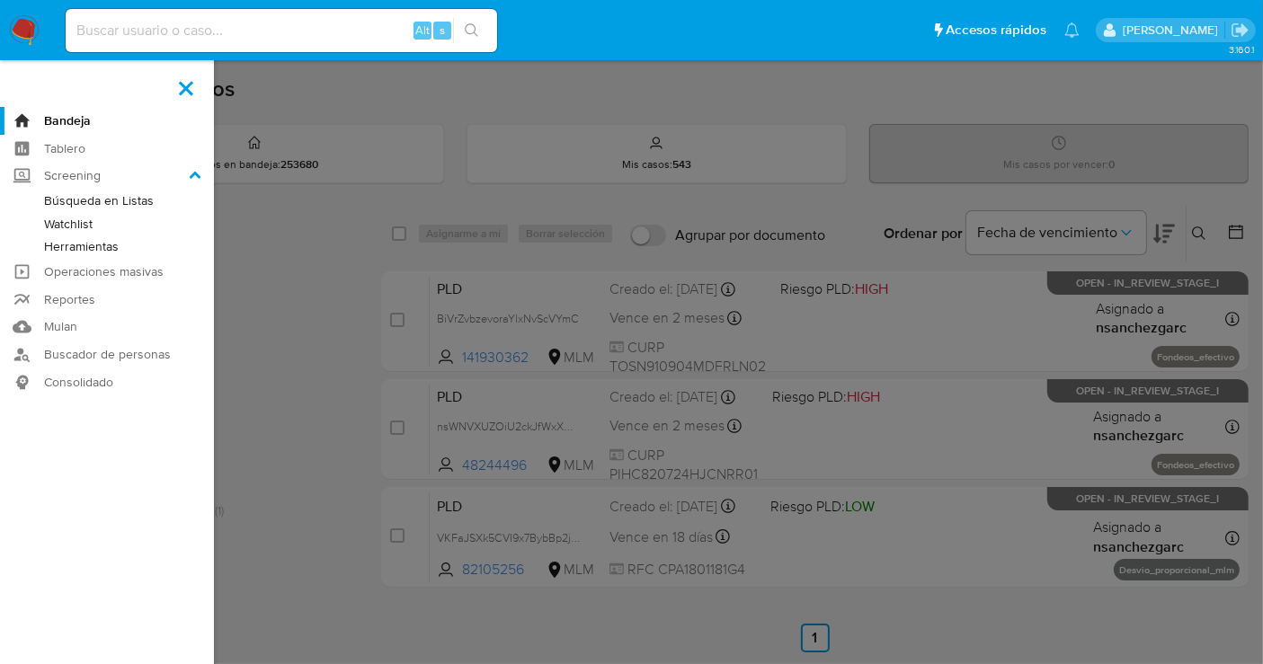
click at [79, 247] on link "Herramientas" at bounding box center [107, 246] width 214 height 22
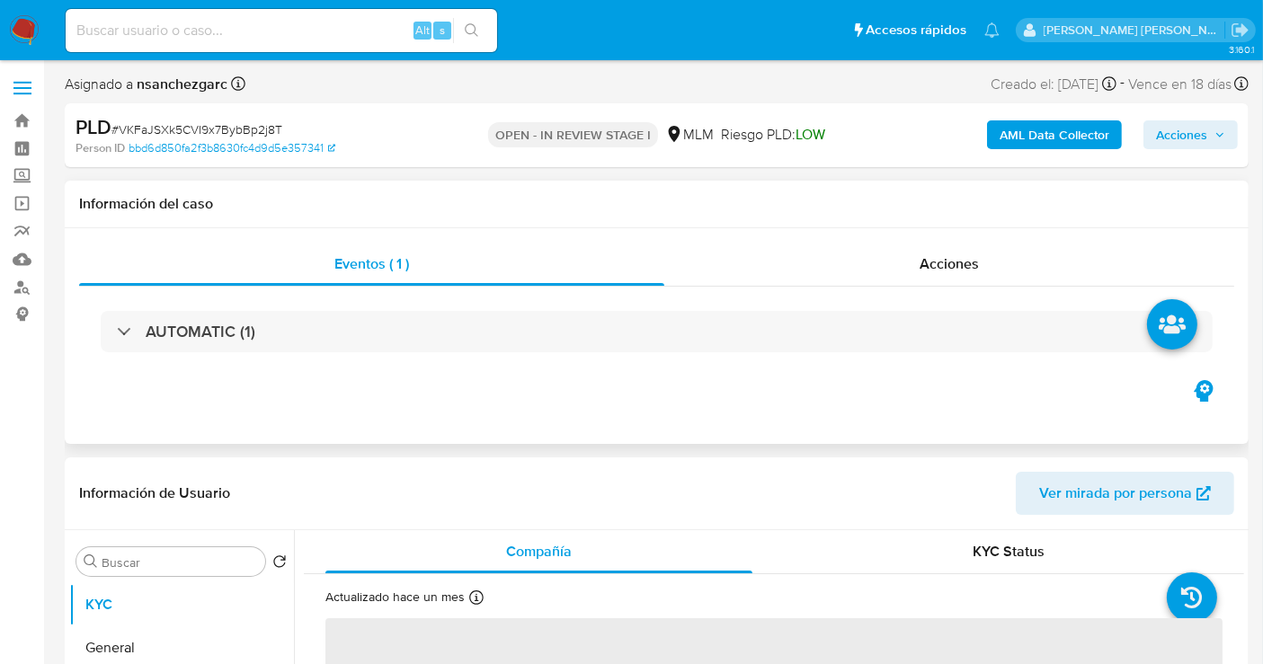
select select "10"
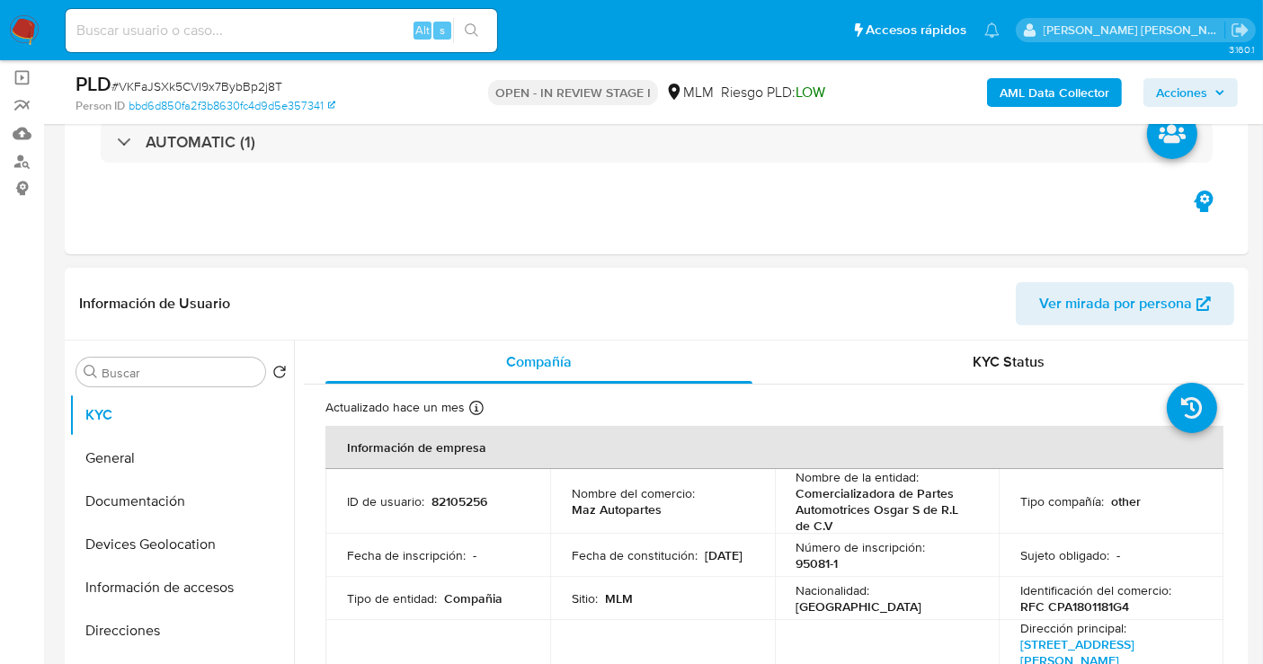
scroll to position [299, 0]
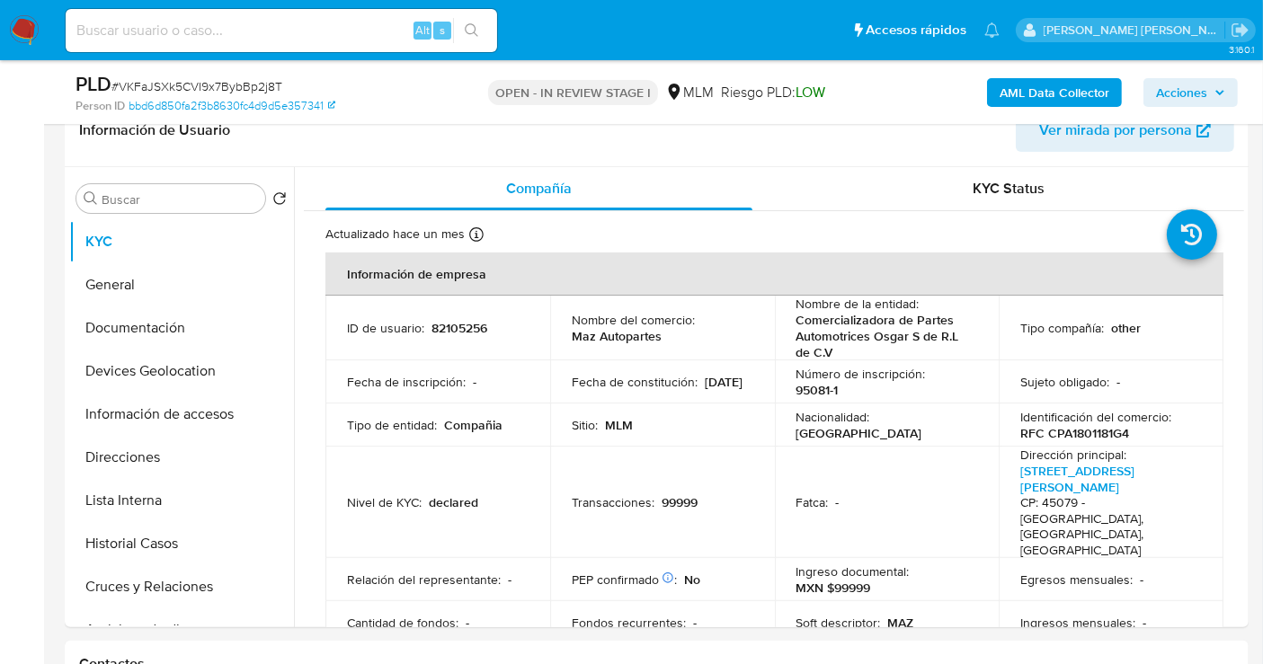
click at [134, 27] on input at bounding box center [281, 30] width 431 height 23
paste input "1583279534"
type input "1583279534"
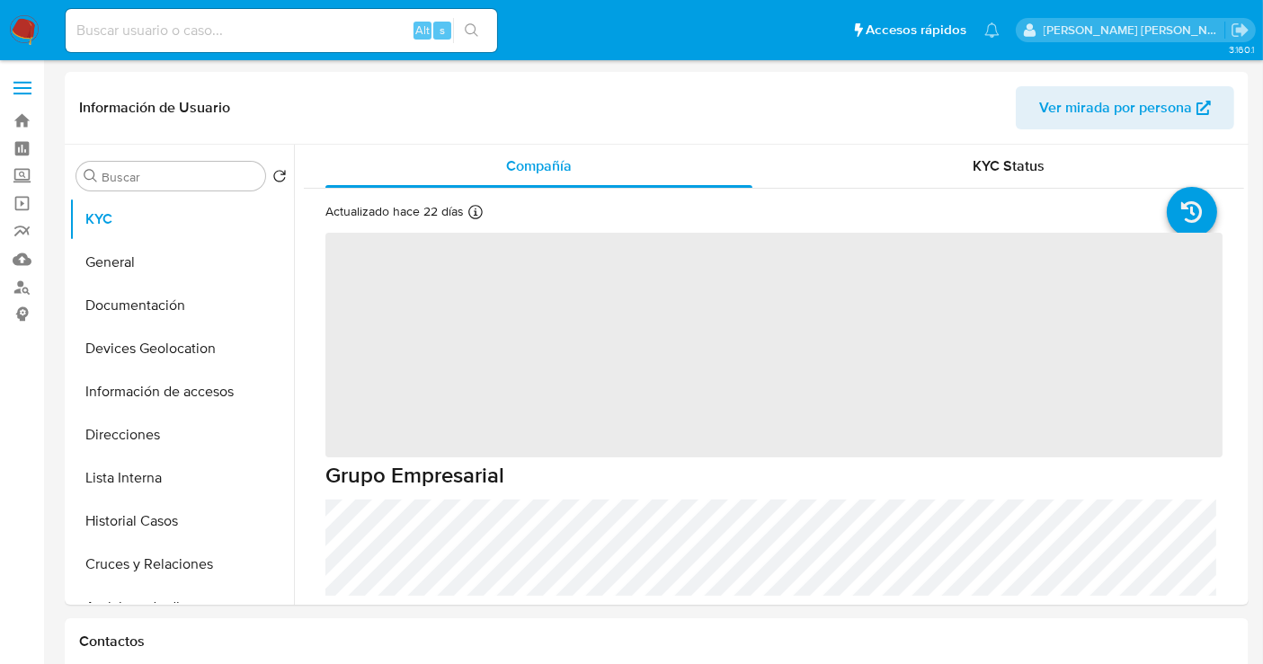
select select "10"
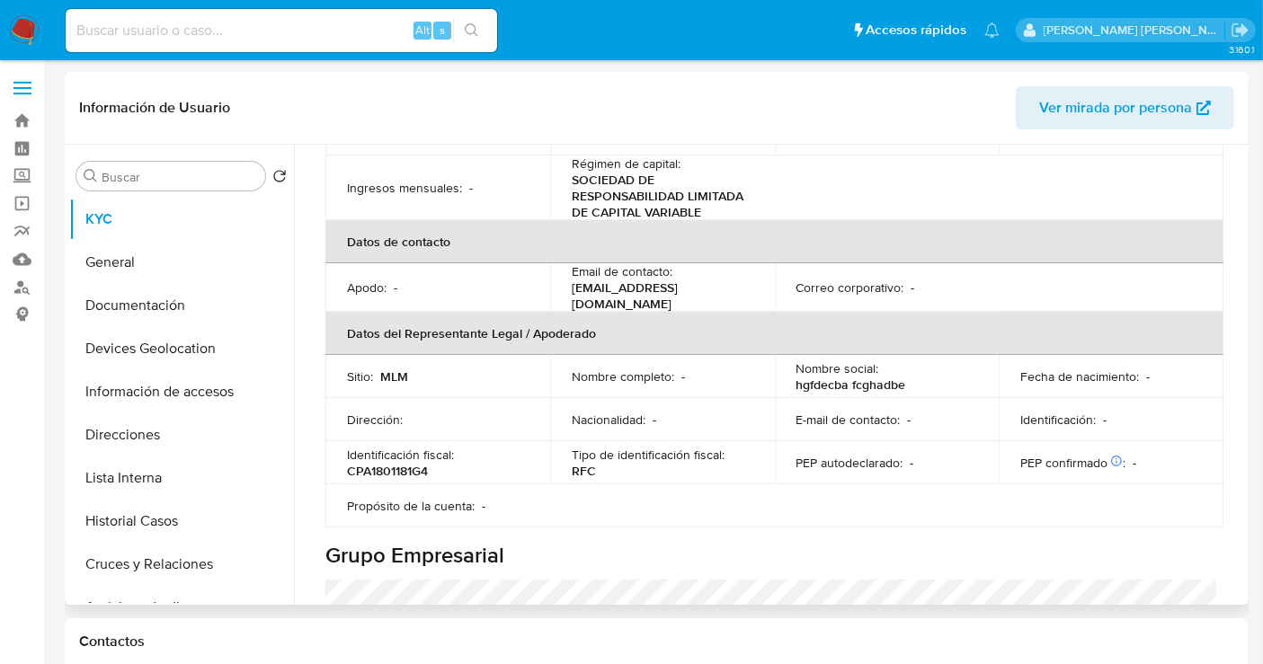
scroll to position [599, 0]
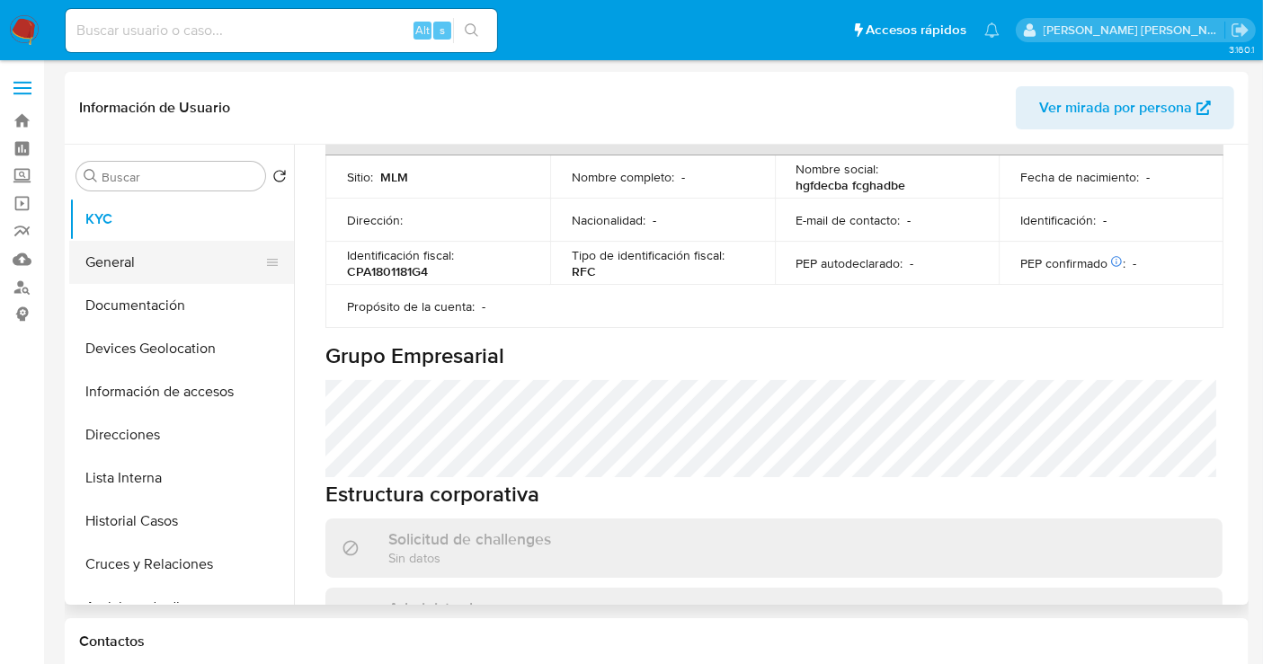
click at [131, 261] on button "General" at bounding box center [174, 262] width 210 height 43
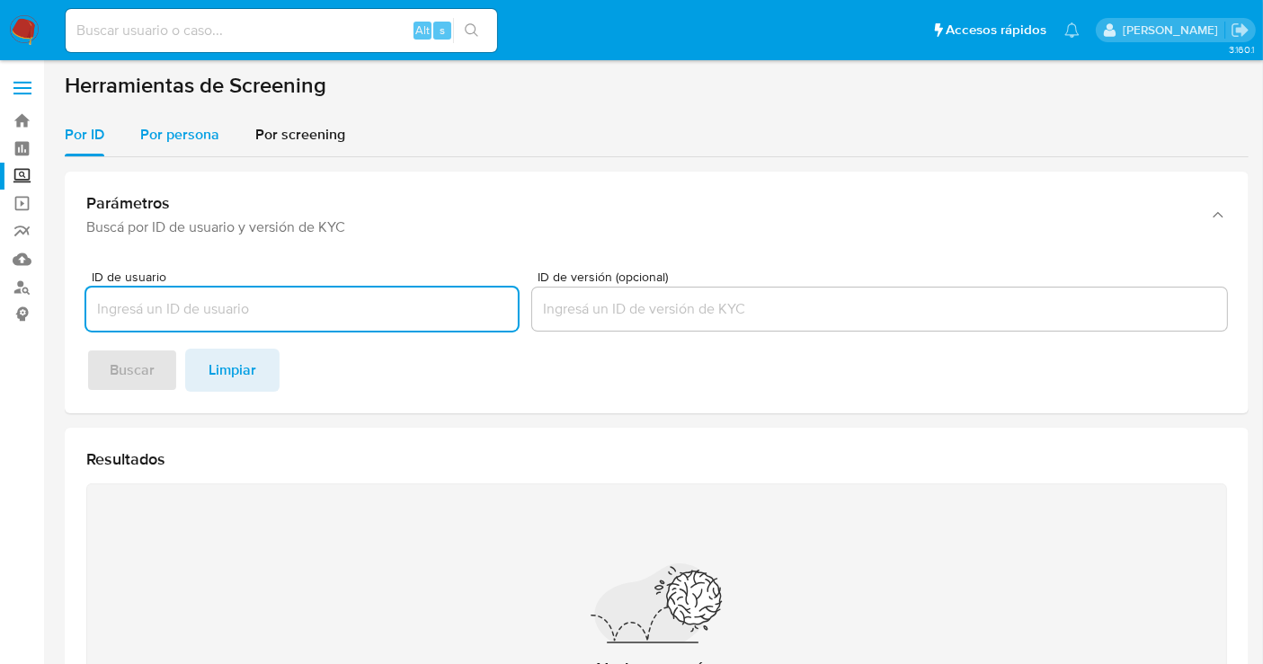
click at [193, 150] on div "Por persona" at bounding box center [179, 134] width 79 height 43
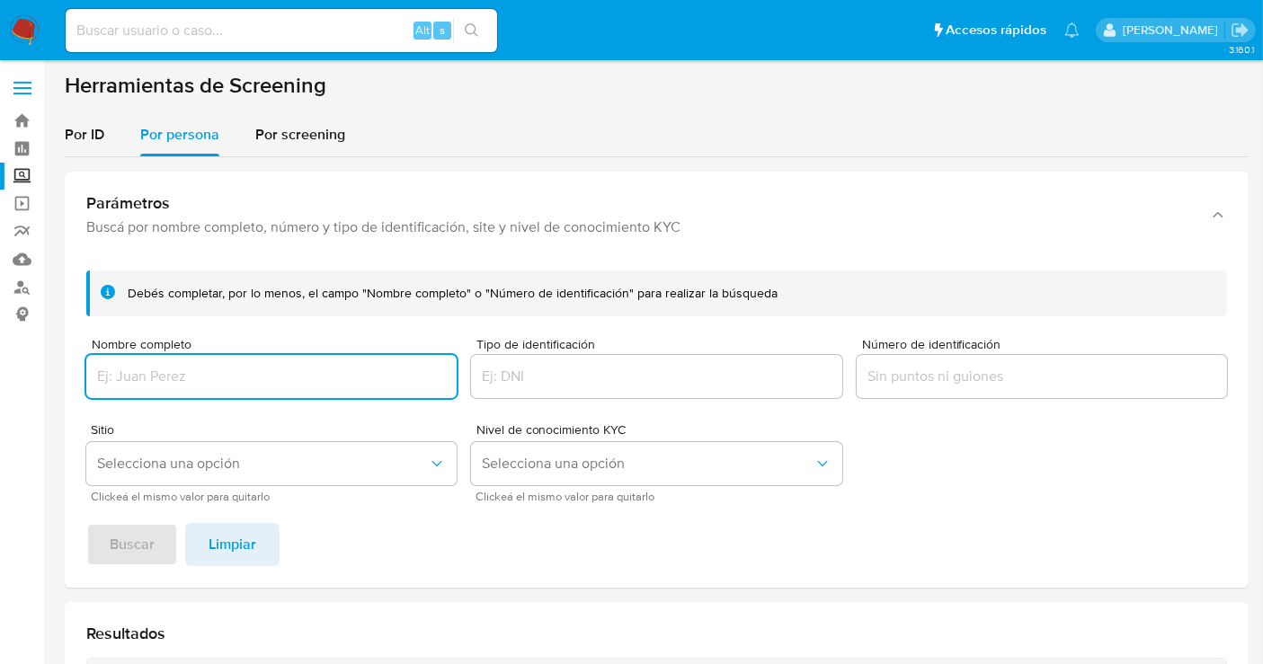
click at [136, 387] on input "Nombre completo" at bounding box center [271, 376] width 370 height 23
paste input "COMERCIALIZADORA DE PARTES AUTOMOTRICES OSGAR S DE R.L DE CV"
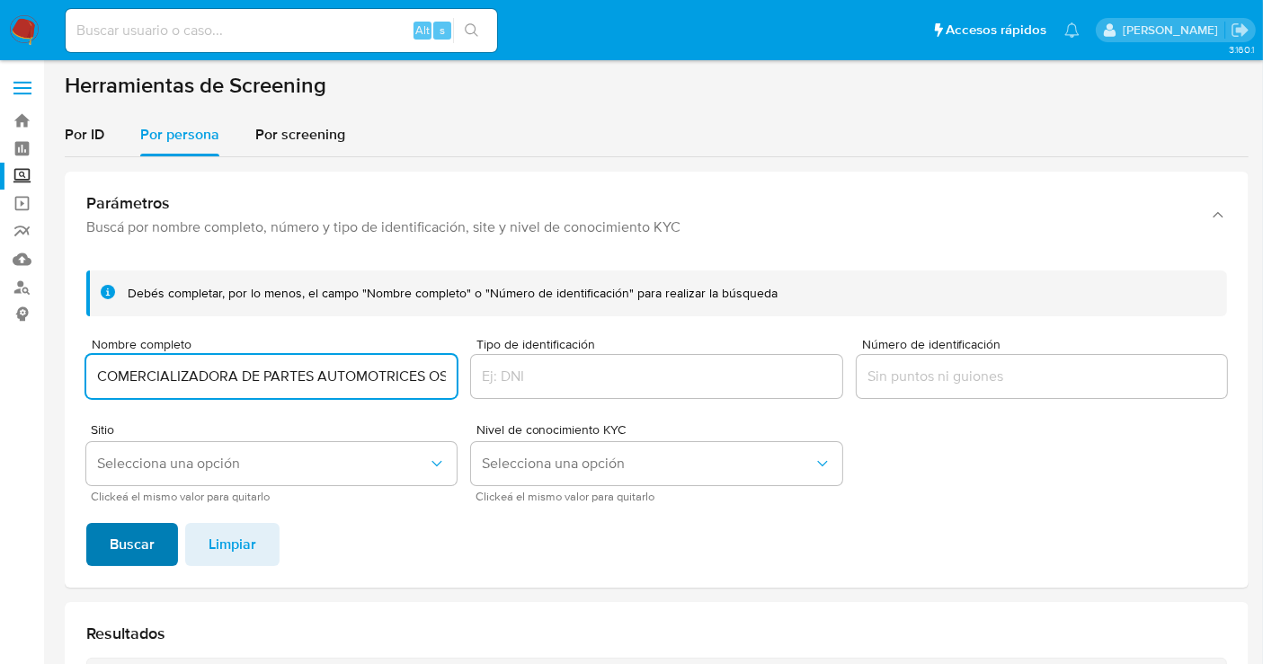
scroll to position [0, 130]
type input "COMERCIALIZADORA DE PARTES AUTOMOTRICES OSGAR S DE R.L DE CV"
click at [154, 528] on button "Buscar" at bounding box center [132, 544] width 92 height 43
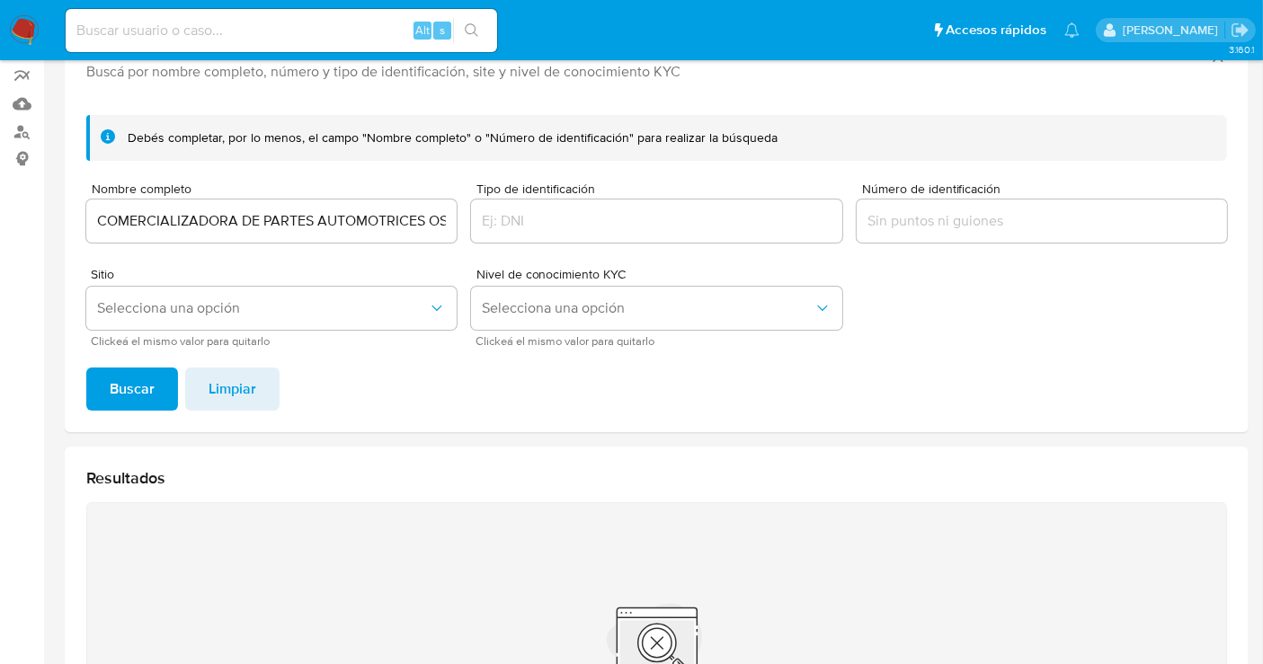
scroll to position [20, 0]
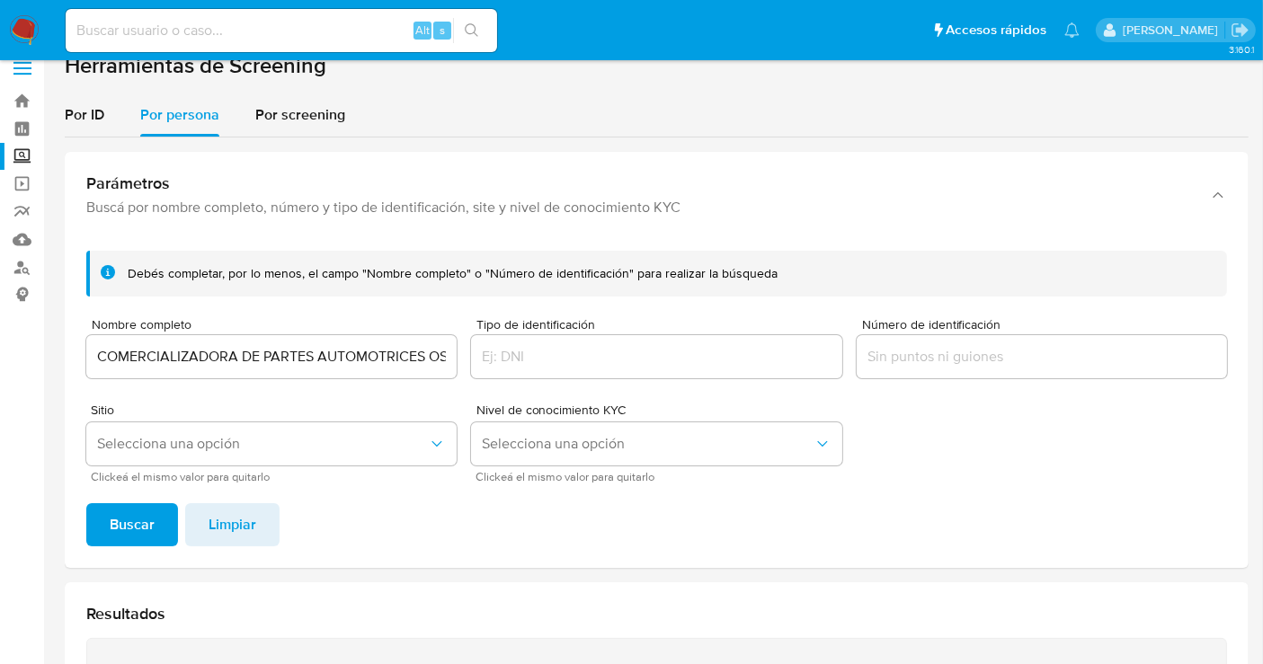
click at [431, 353] on input "COMERCIALIZADORA DE PARTES AUTOMOTRICES OSGAR S DE R.L DE CV" at bounding box center [271, 356] width 370 height 23
click at [86, 503] on button "Buscar" at bounding box center [132, 524] width 92 height 43
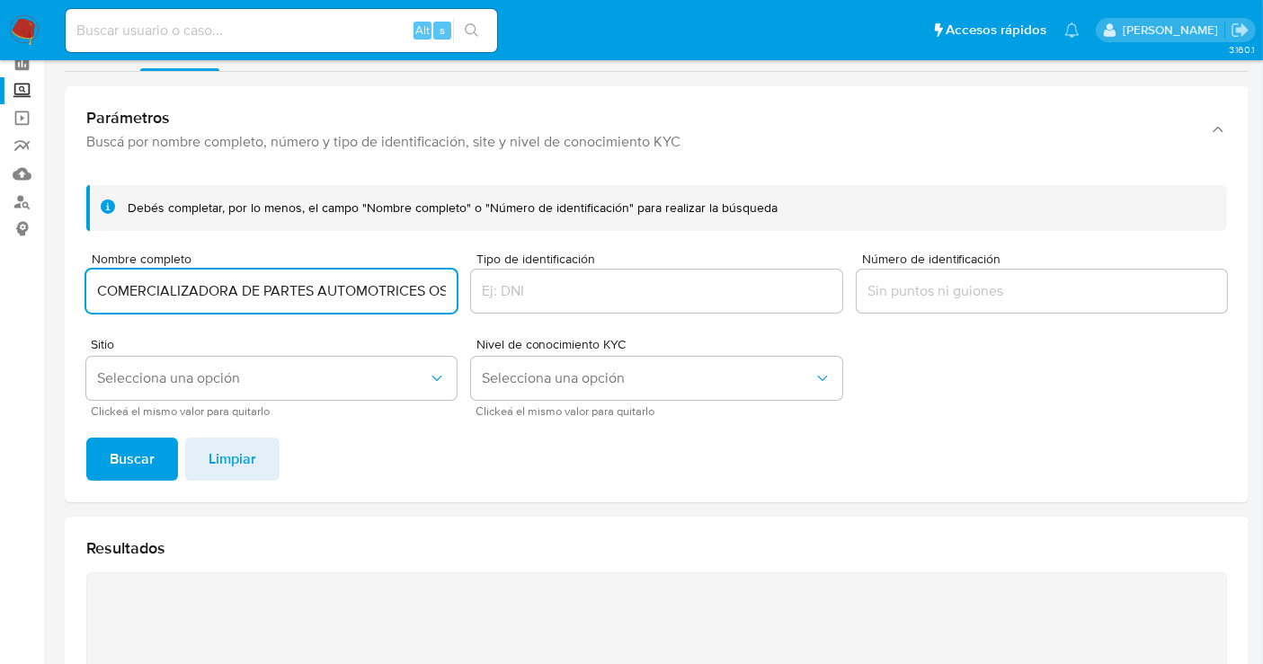
scroll to position [20, 0]
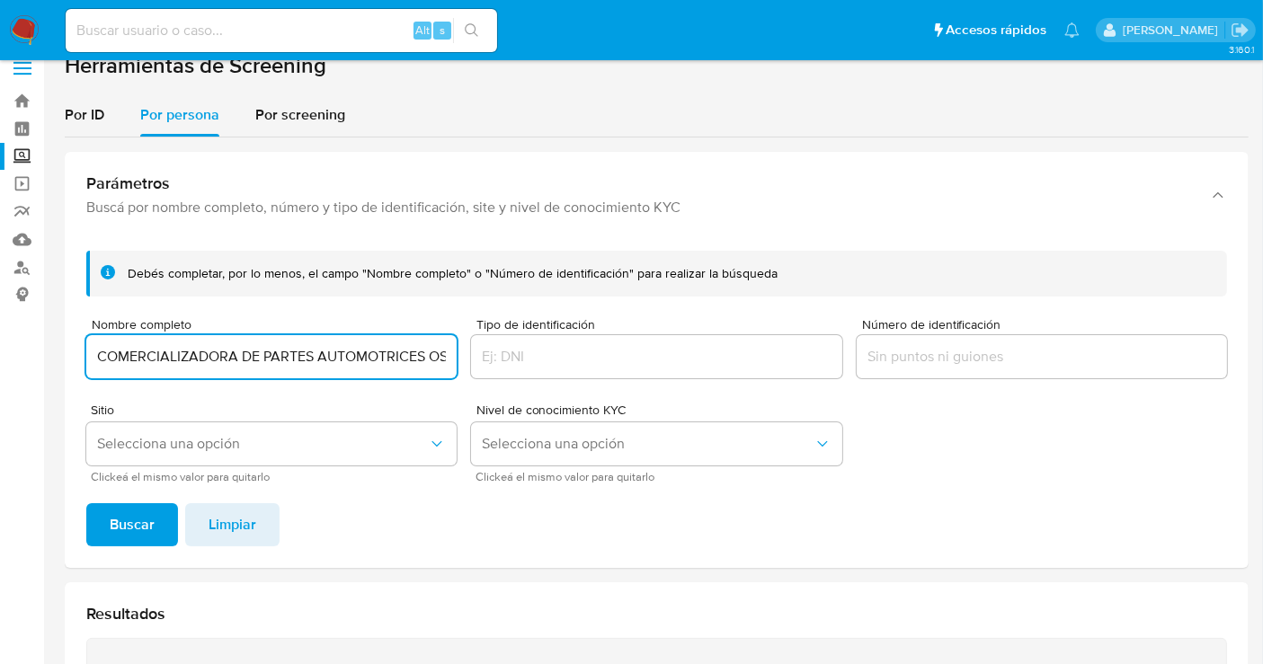
click at [216, 354] on input "COMERCIALIZADORA DE PARTES AUTOMOTRICES OSGAR" at bounding box center [271, 356] width 370 height 23
paste input "ESENCIA INDUSTRIES"
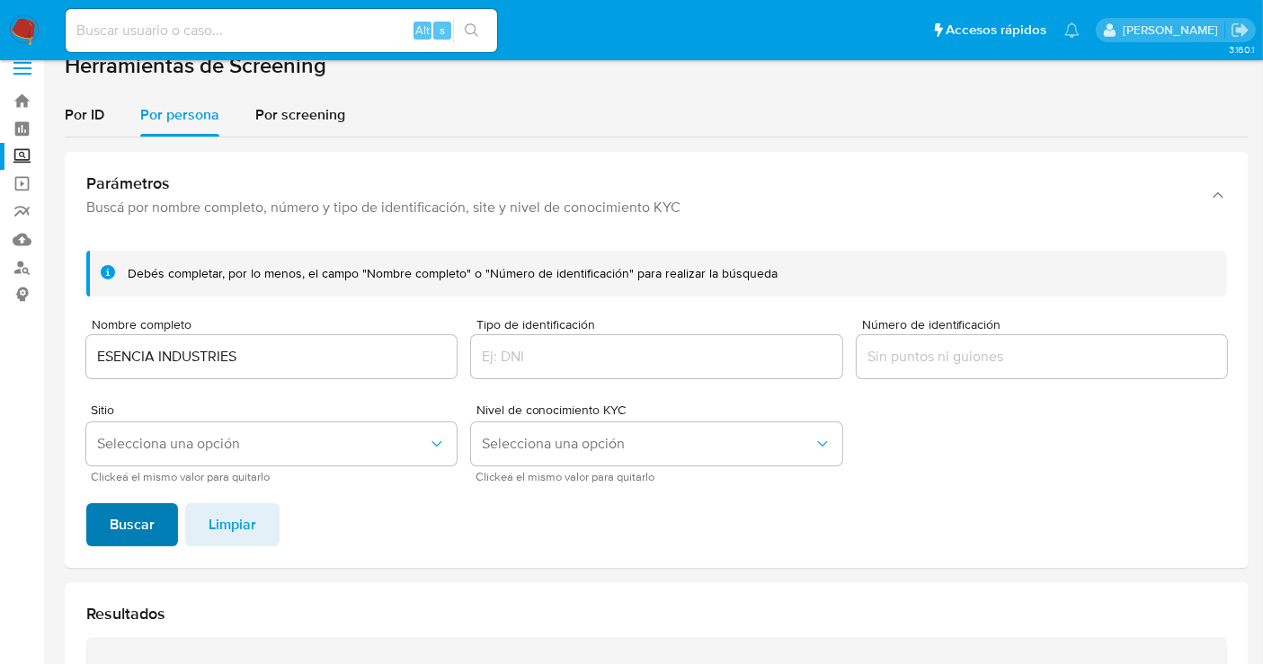
click at [134, 512] on span "Buscar" at bounding box center [132, 525] width 45 height 40
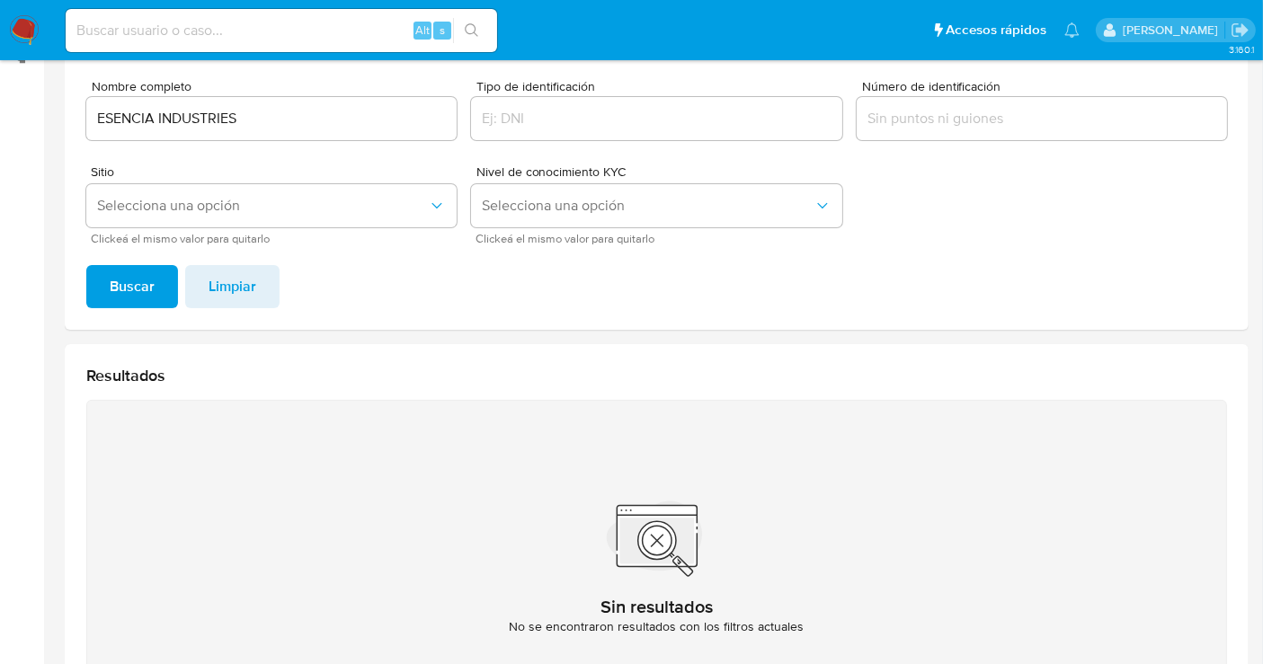
scroll to position [120, 0]
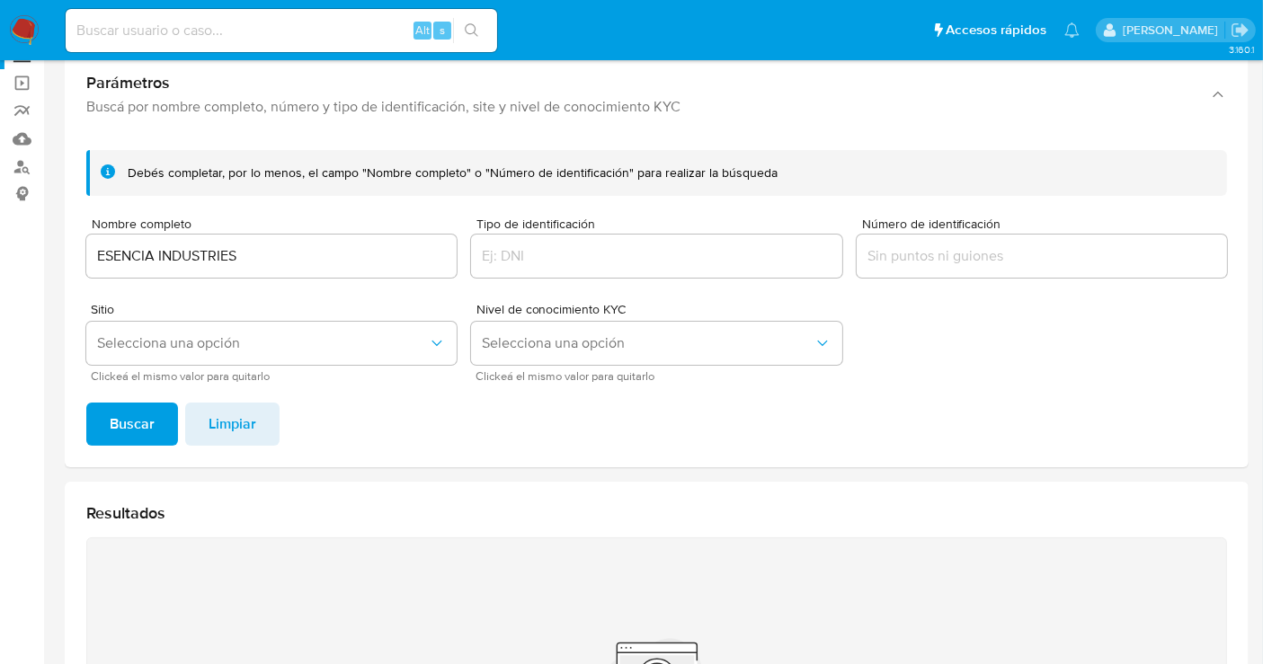
click at [168, 255] on input "ESENCIA INDUSTRIES" at bounding box center [271, 255] width 370 height 23
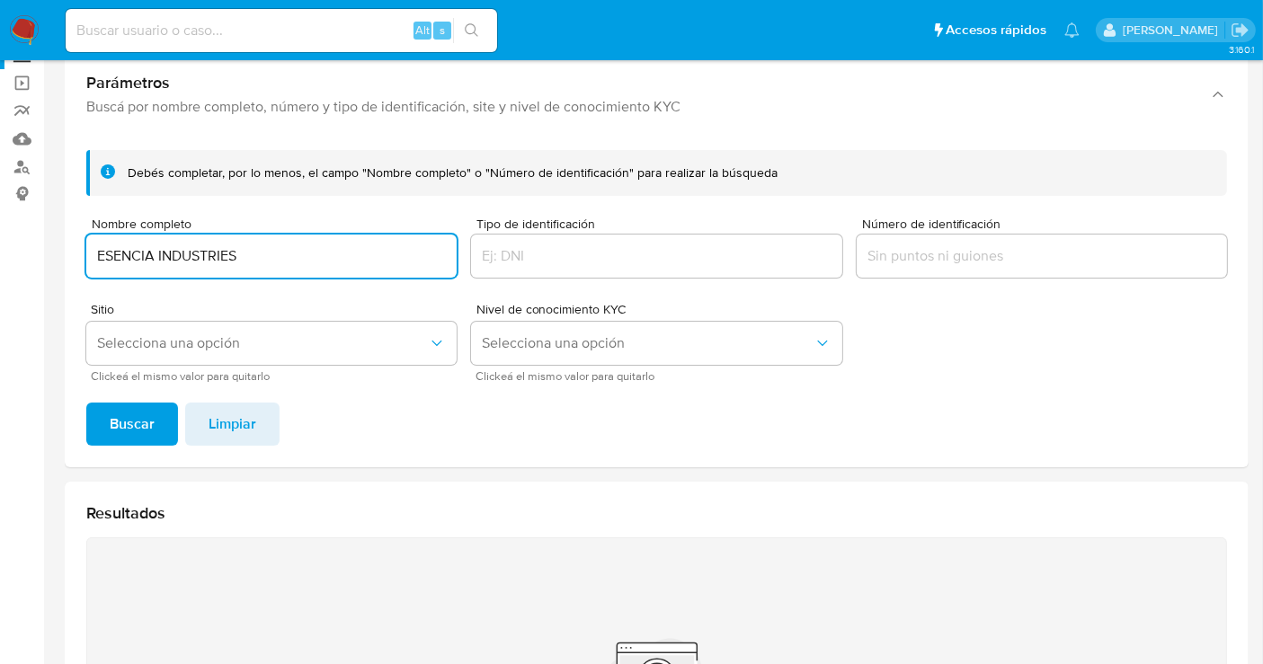
click at [168, 255] on input "ESENCIA INDUSTRIES" at bounding box center [271, 255] width 370 height 23
type input "ESENCIA INDUSTRIES S DE RL DE CV"
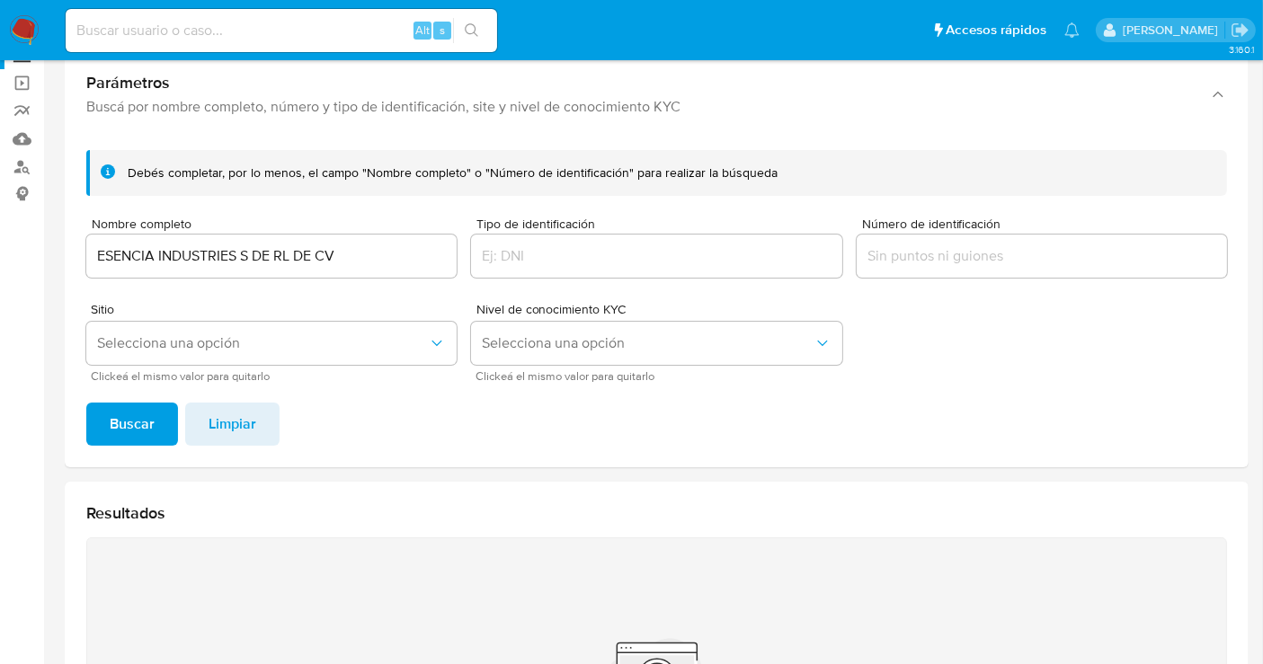
click at [129, 415] on span "Buscar" at bounding box center [132, 424] width 45 height 40
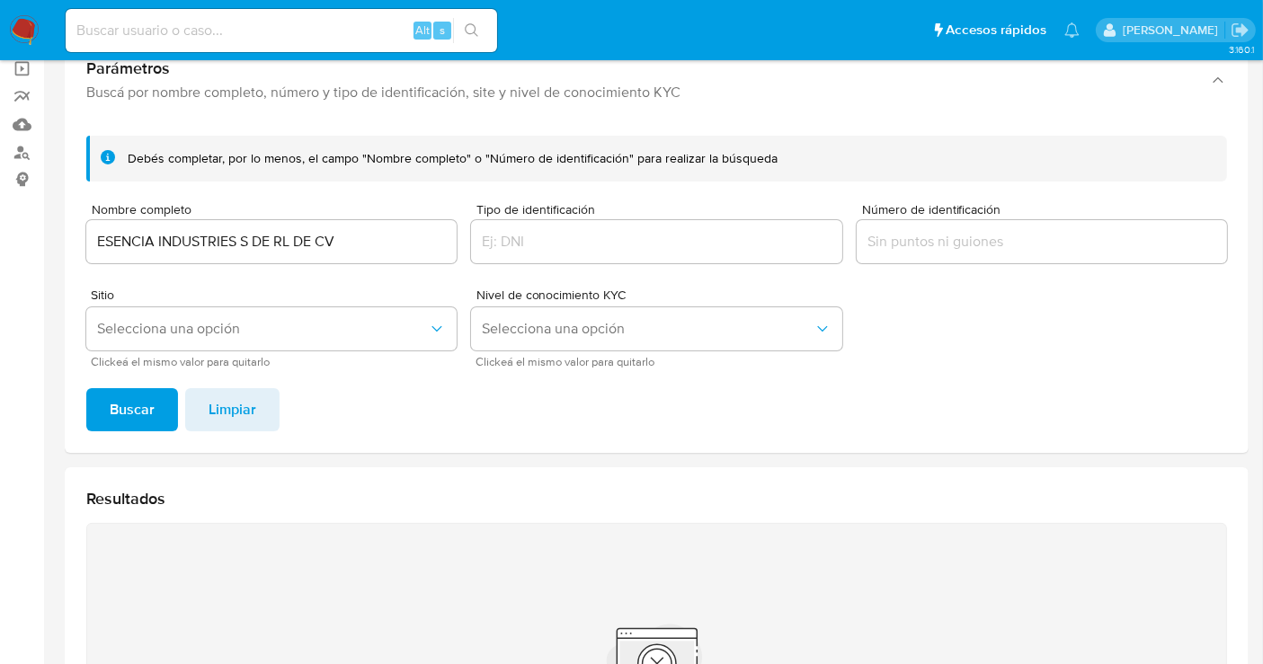
scroll to position [0, 0]
